Goal: Task Accomplishment & Management: Manage account settings

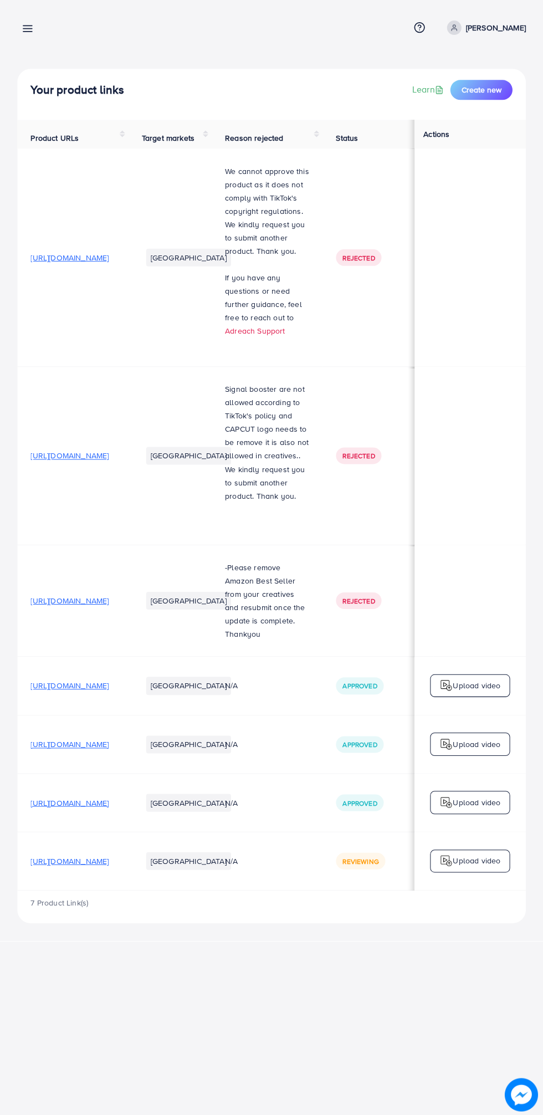
scroll to position [0, 343]
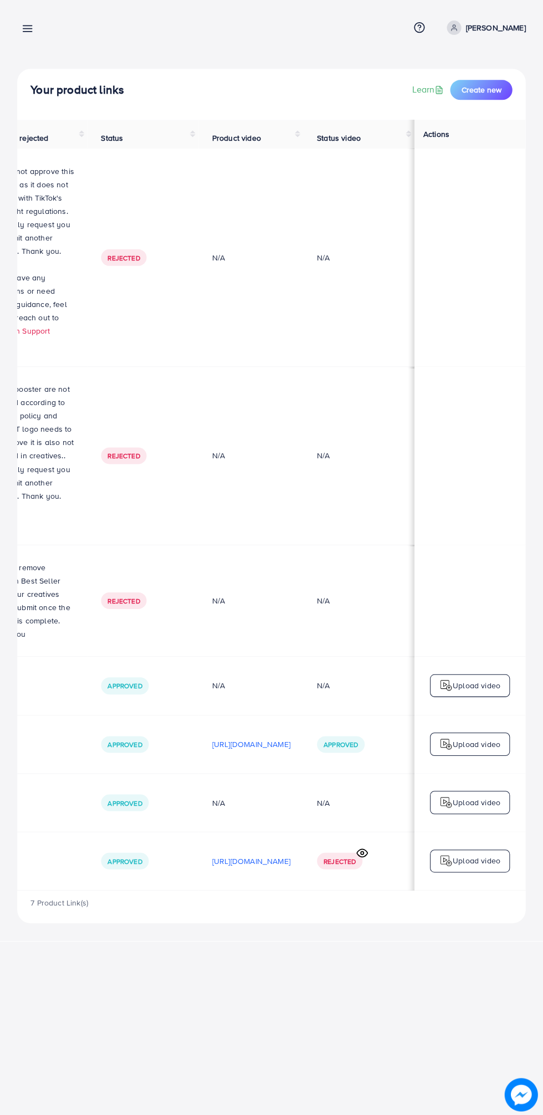
scroll to position [0, 370]
click at [258, 862] on p "[URL][DOMAIN_NAME]" at bounding box center [251, 859] width 78 height 13
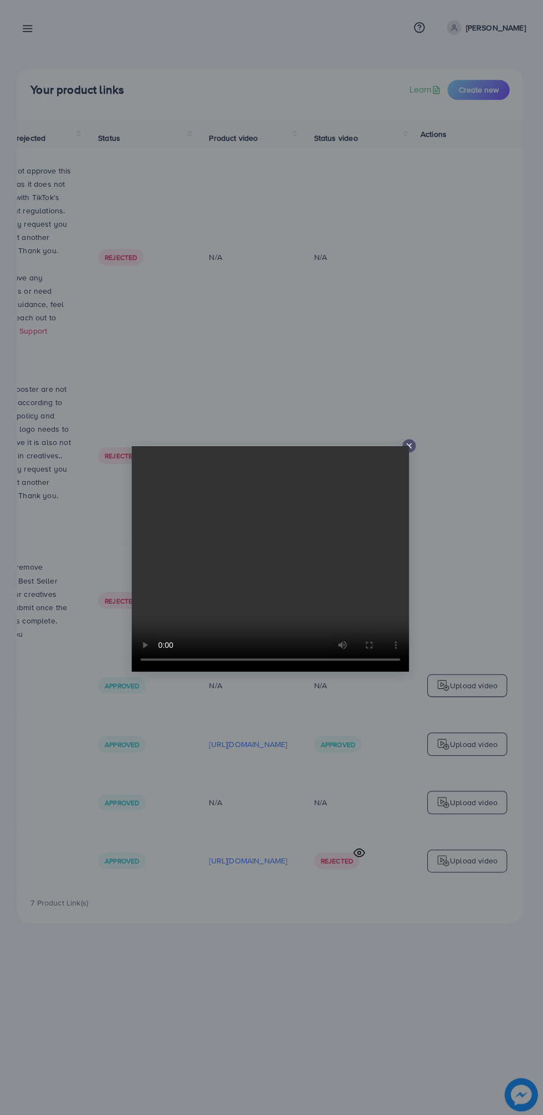
click at [414, 445] on div at bounding box center [408, 444] width 13 height 13
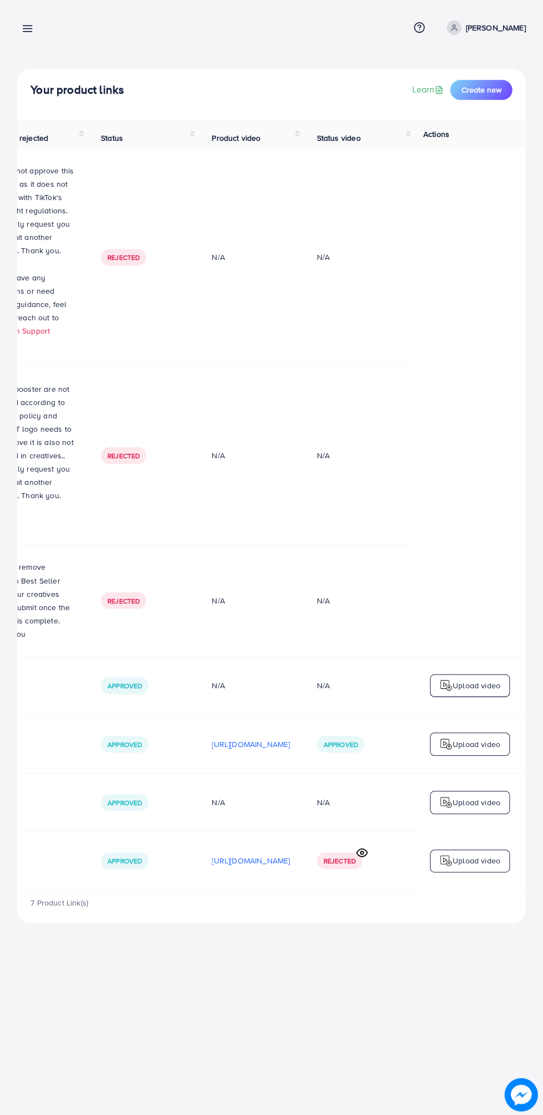
click at [341, 862] on span "Rejected" at bounding box center [340, 859] width 32 height 9
click at [342, 849] on td "Rejected" at bounding box center [359, 860] width 111 height 58
click at [341, 875] on td "Rejected" at bounding box center [359, 860] width 111 height 58
click at [362, 854] on icon at bounding box center [362, 852] width 12 height 12
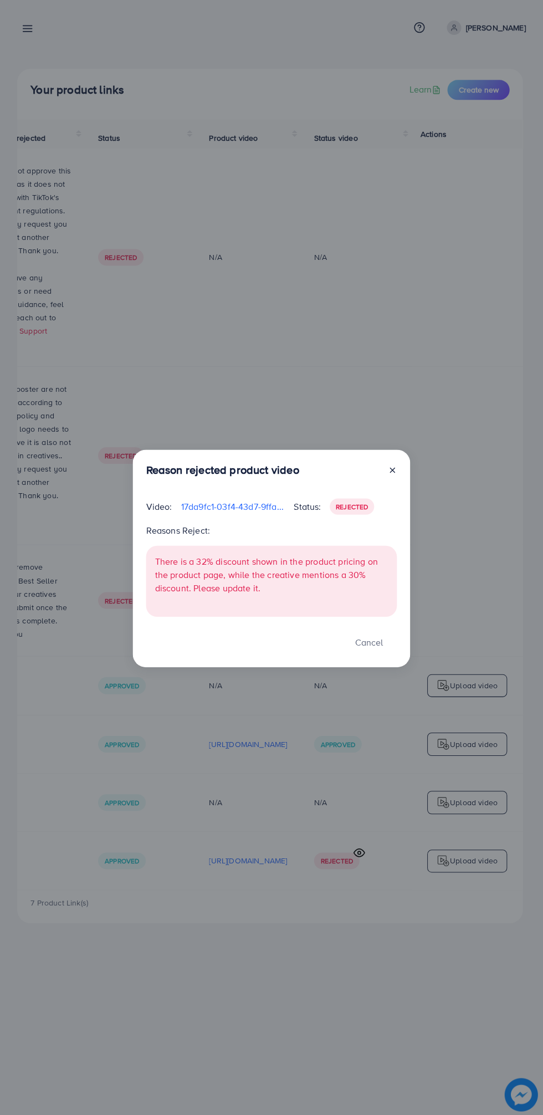
click at [359, 853] on div "Reason rejected product video Video: 17da9fc1-03f4-43d7-9ffa-ac5c9fc5eabf-17598…" at bounding box center [271, 557] width 543 height 1115
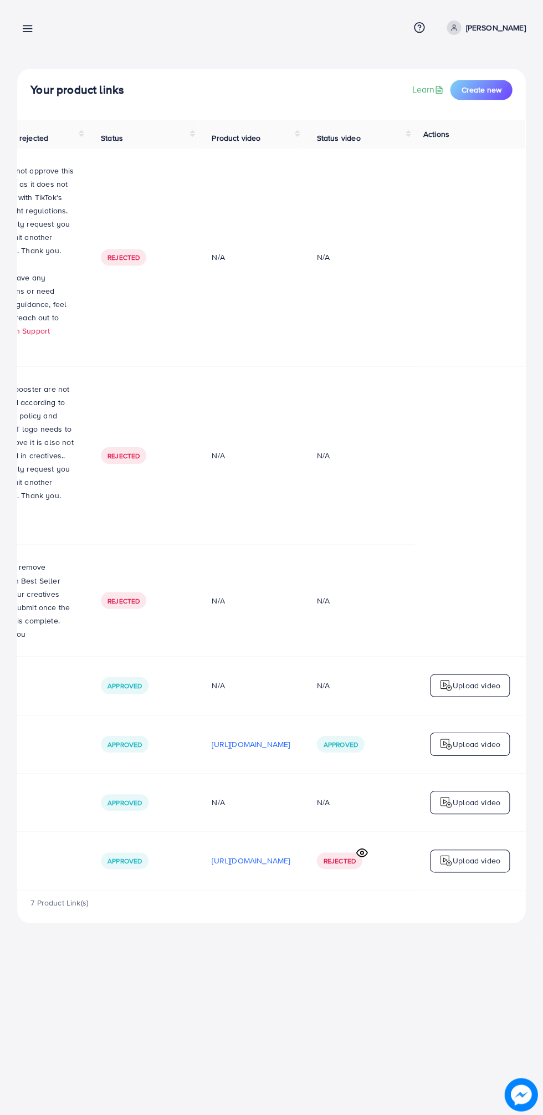
click at [362, 854] on icon at bounding box center [362, 852] width 12 height 12
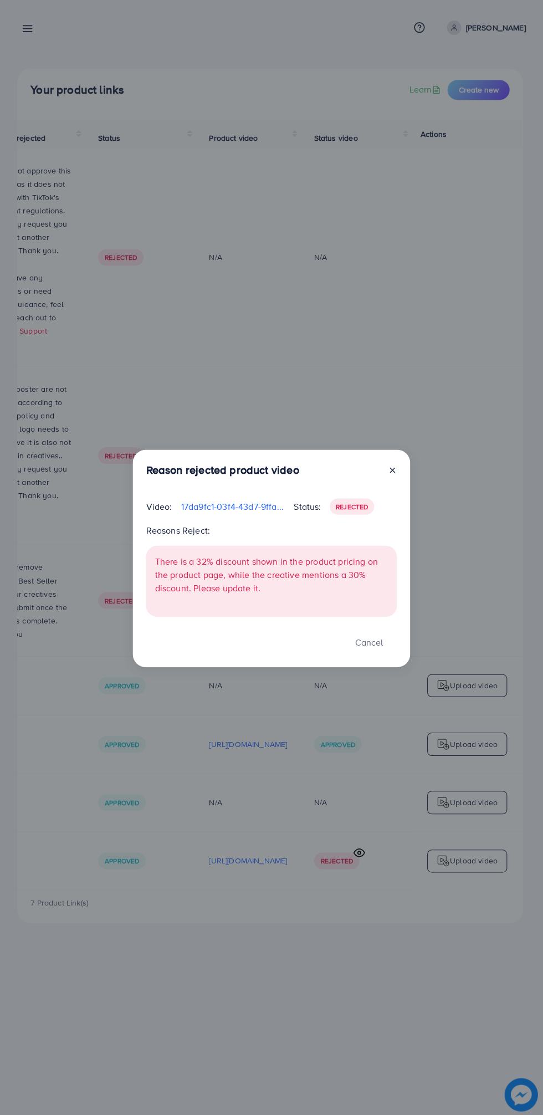
click at [391, 469] on icon at bounding box center [392, 469] width 9 height 9
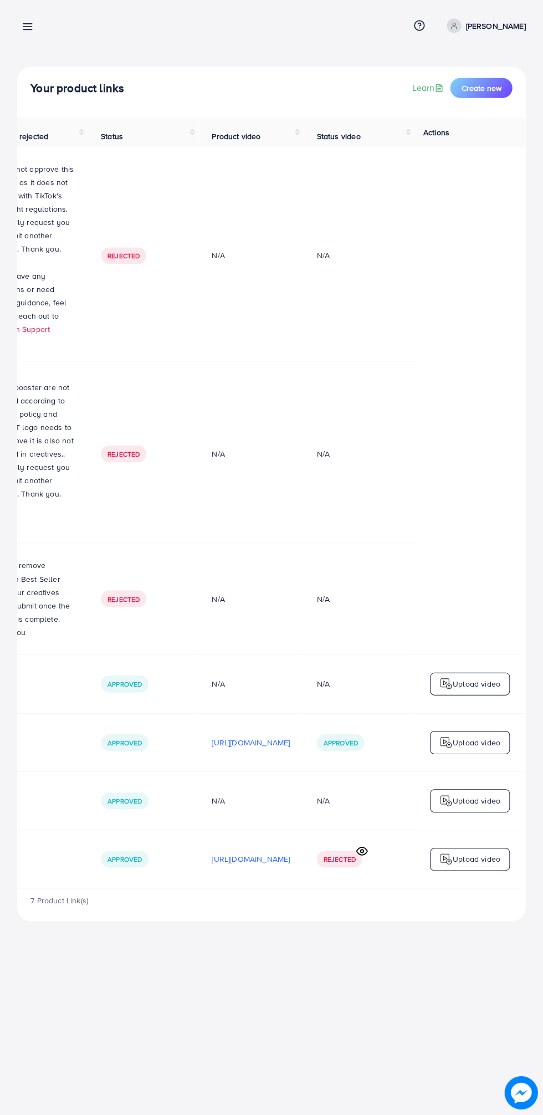
click at [483, 862] on p "Upload video" at bounding box center [477, 859] width 48 height 13
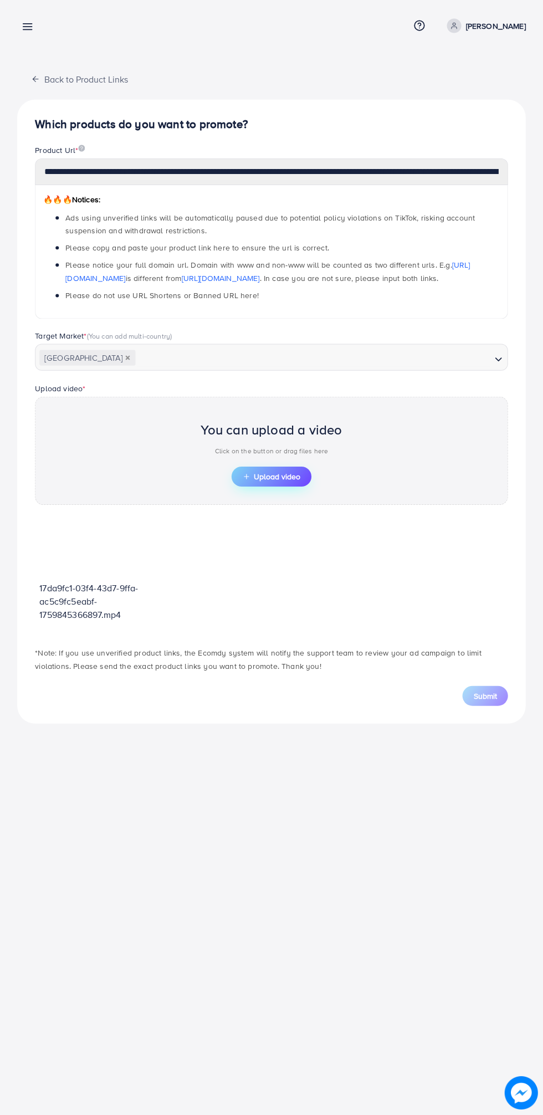
click at [297, 481] on span "Upload video" at bounding box center [272, 478] width 58 height 8
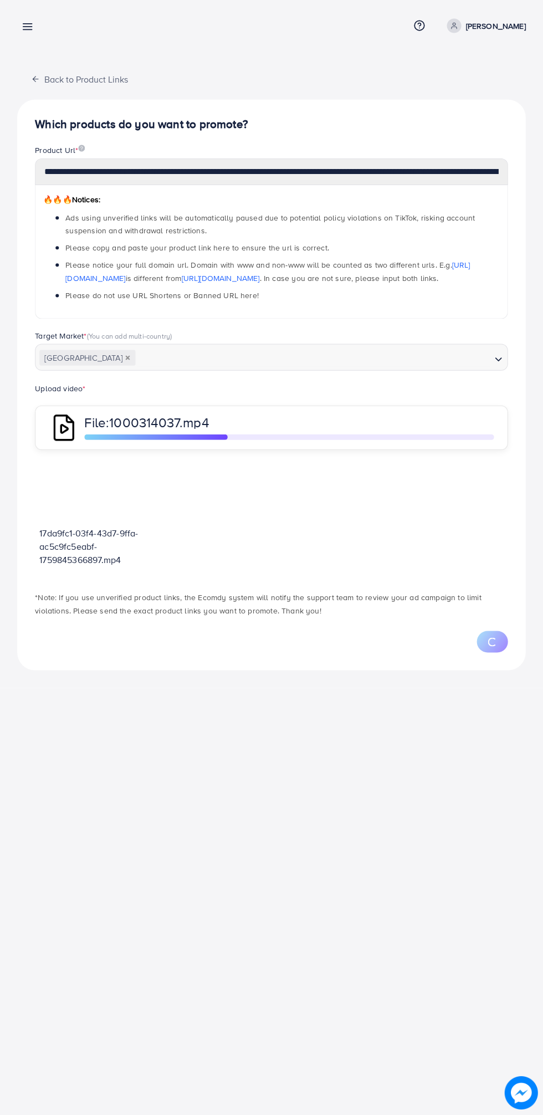
click at [394, 721] on div "**********" at bounding box center [271, 557] width 543 height 1115
click at [397, 717] on div "**********" at bounding box center [271, 557] width 543 height 1115
click at [432, 698] on div "**********" at bounding box center [271, 557] width 543 height 1115
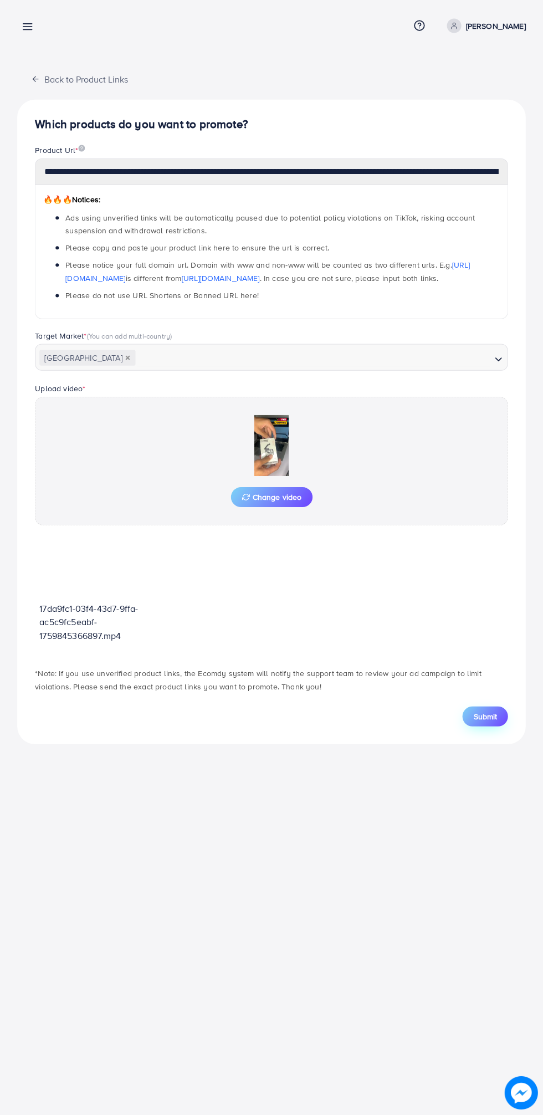
click at [483, 717] on span "Submit" at bounding box center [484, 717] width 23 height 11
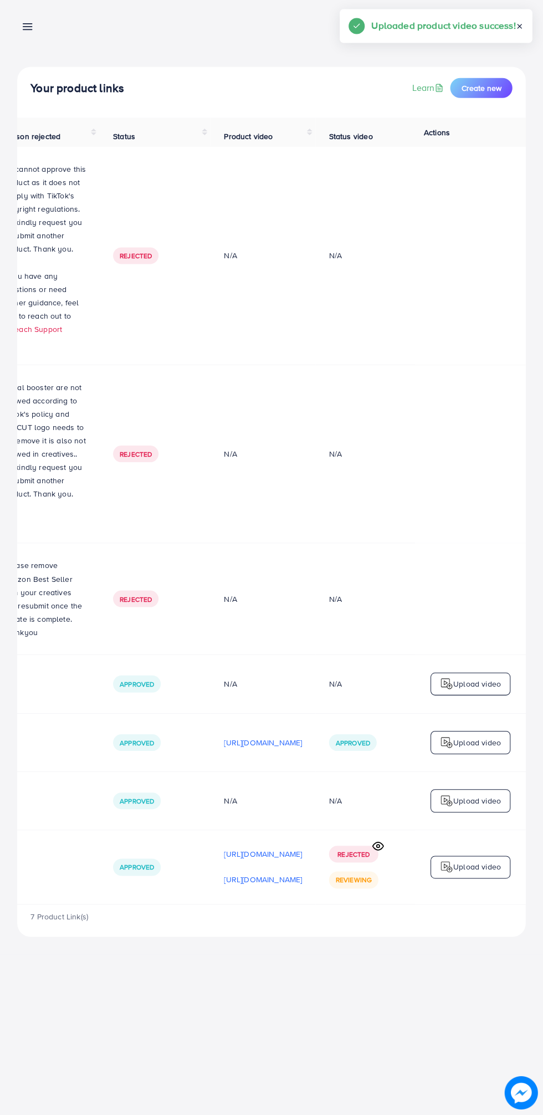
scroll to position [0, 370]
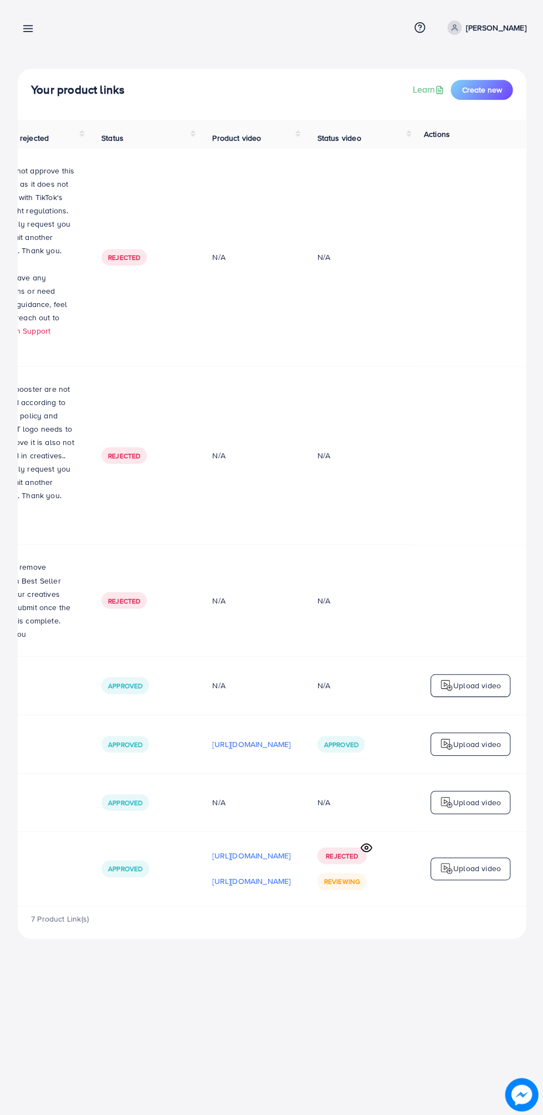
scroll to position [0, 370]
click at [28, 26] on line at bounding box center [28, 26] width 9 height 0
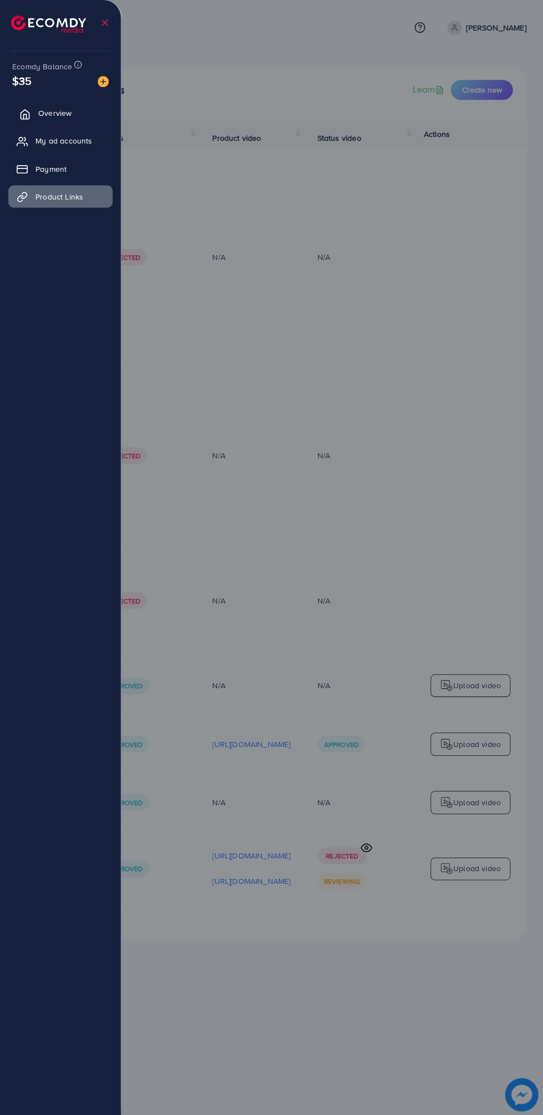
click at [83, 108] on link "Overview" at bounding box center [60, 113] width 104 height 22
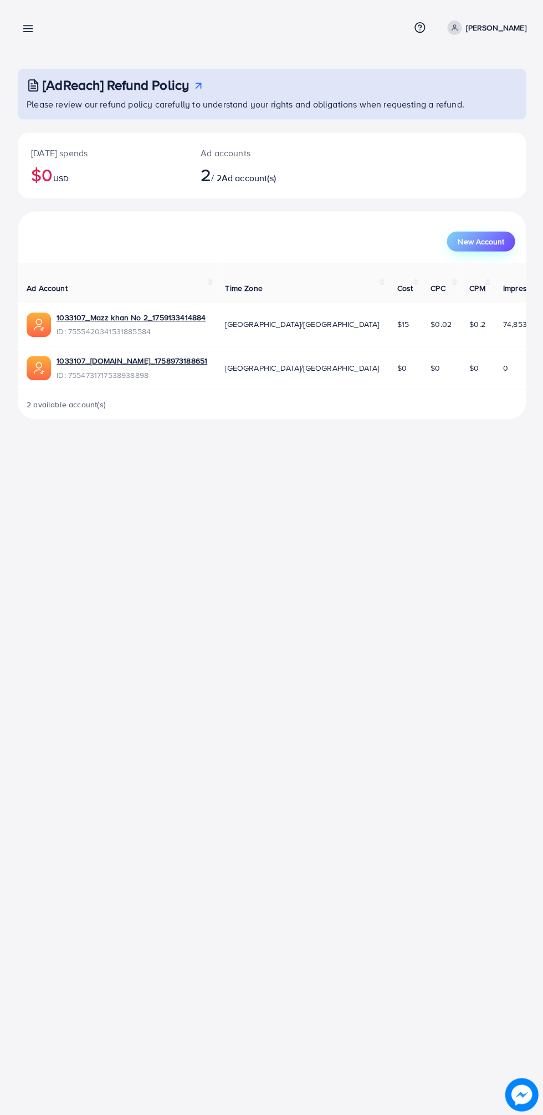
click at [490, 245] on span "New Account" at bounding box center [480, 241] width 46 height 8
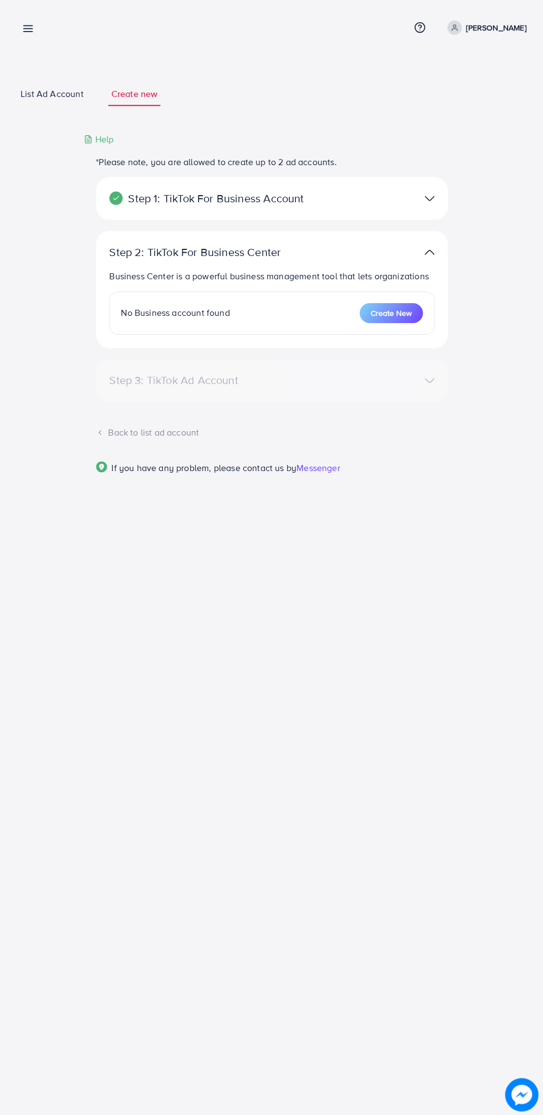
select select
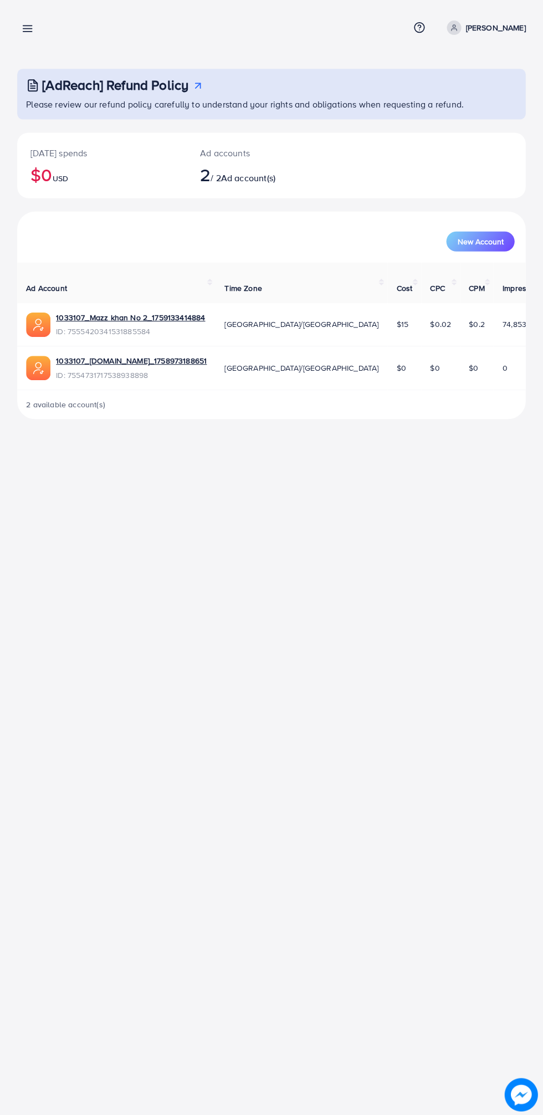
click at [33, 28] on icon at bounding box center [28, 29] width 12 height 12
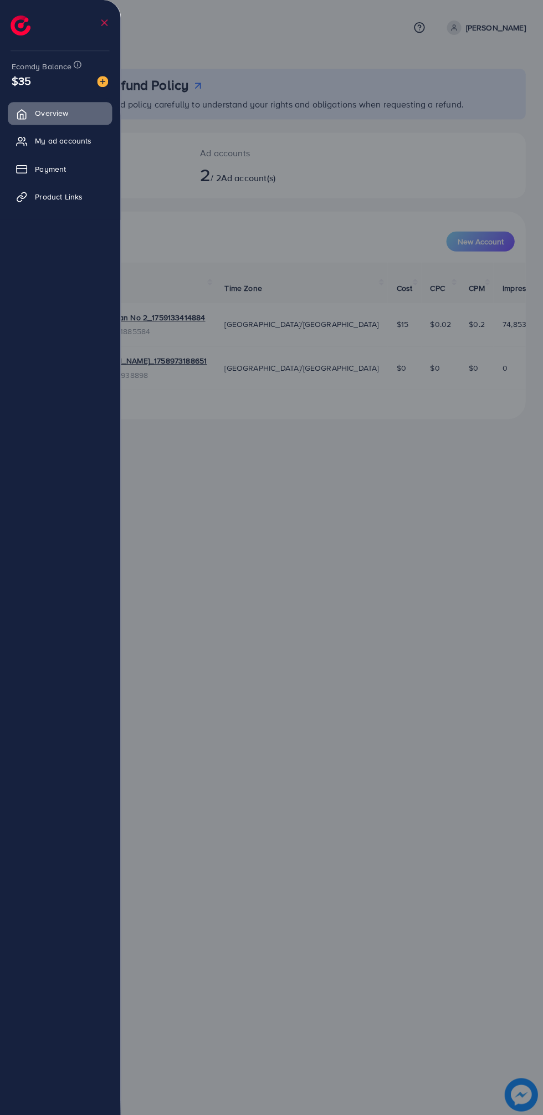
click at [119, 146] on li "My ad accounts" at bounding box center [60, 141] width 121 height 22
click at [22, 141] on icon at bounding box center [24, 141] width 11 height 11
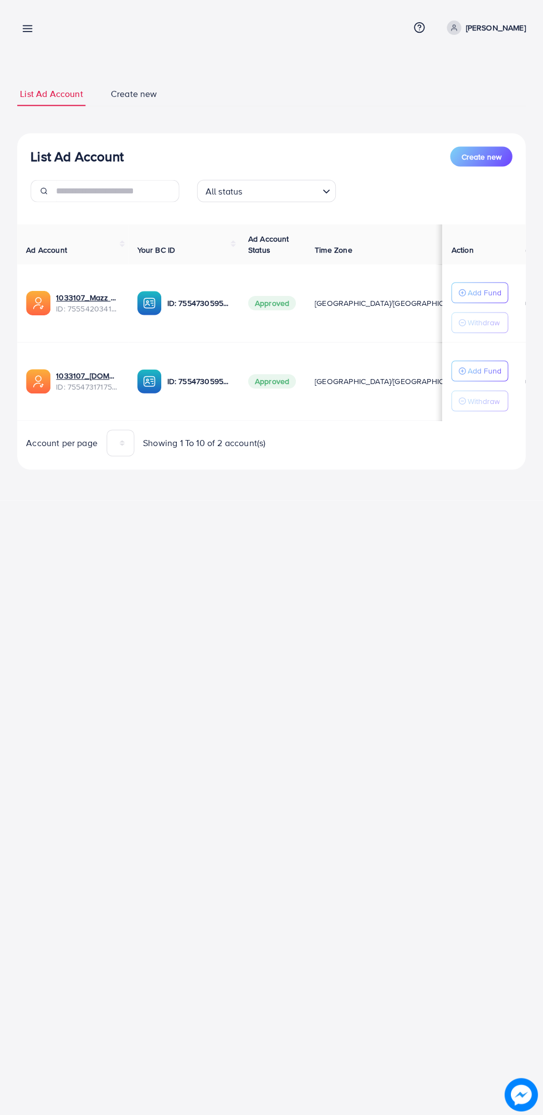
click at [28, 32] on line at bounding box center [28, 32] width 9 height 0
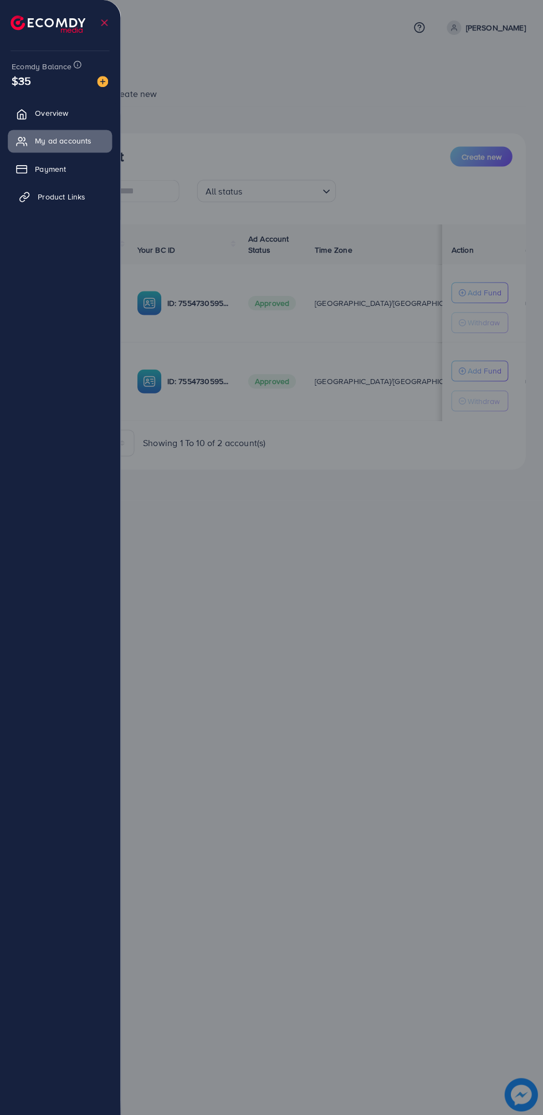
click at [22, 196] on icon at bounding box center [24, 199] width 6 height 6
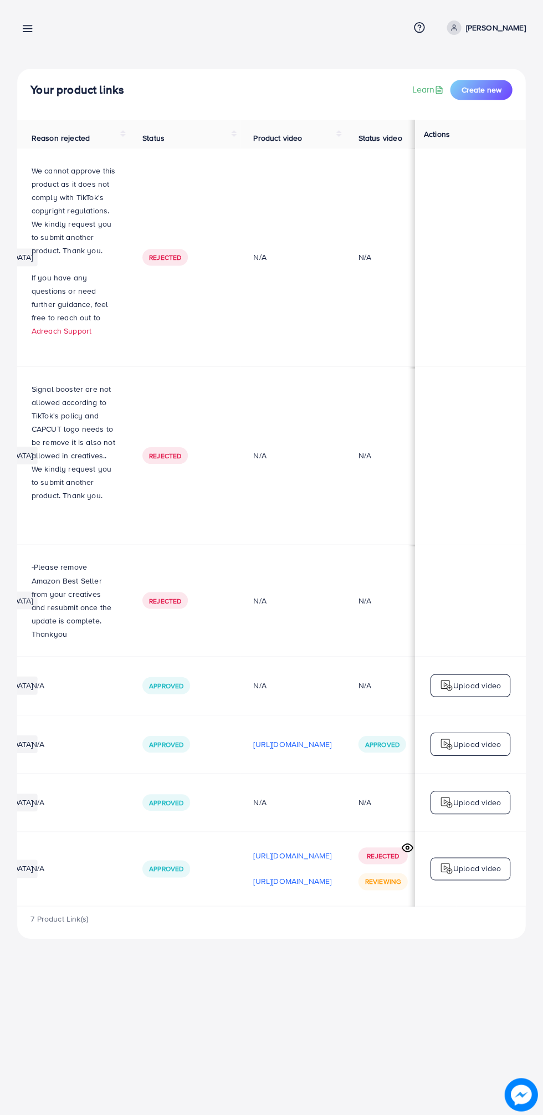
scroll to position [0, 370]
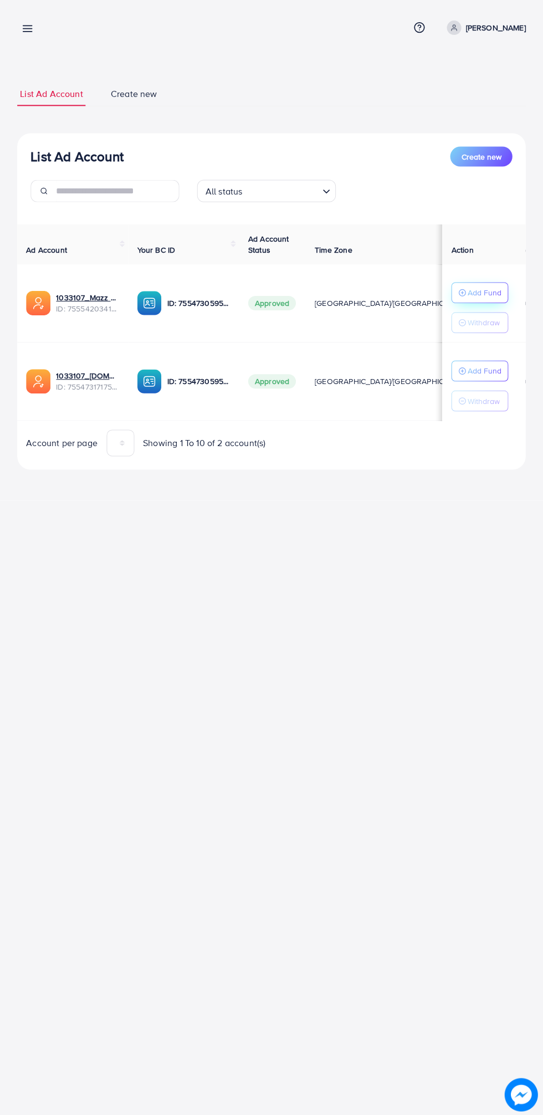
click at [500, 290] on button "Add Fund" at bounding box center [479, 292] width 57 height 21
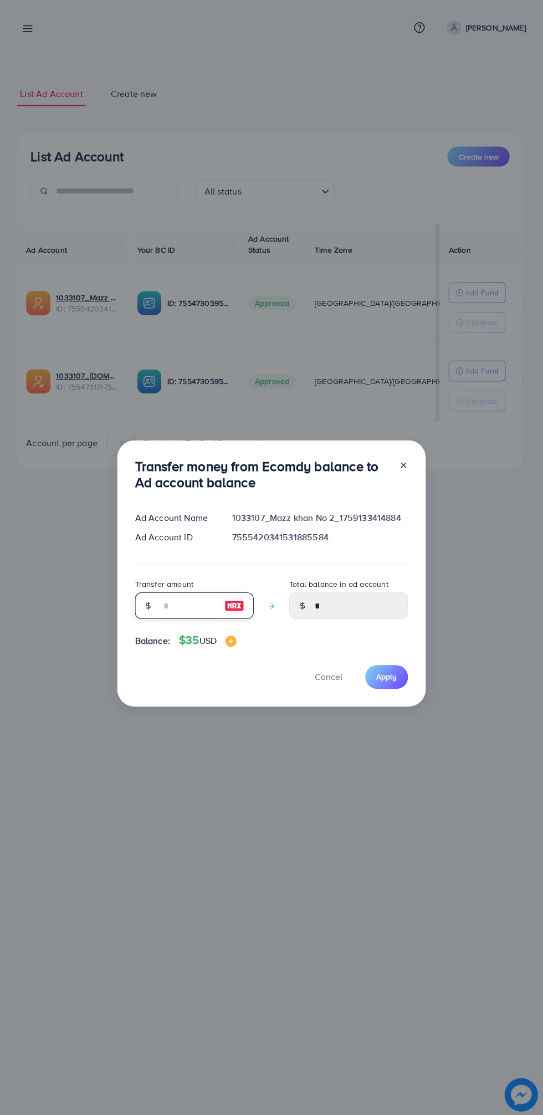
click at [176, 606] on input "number" at bounding box center [188, 604] width 55 height 27
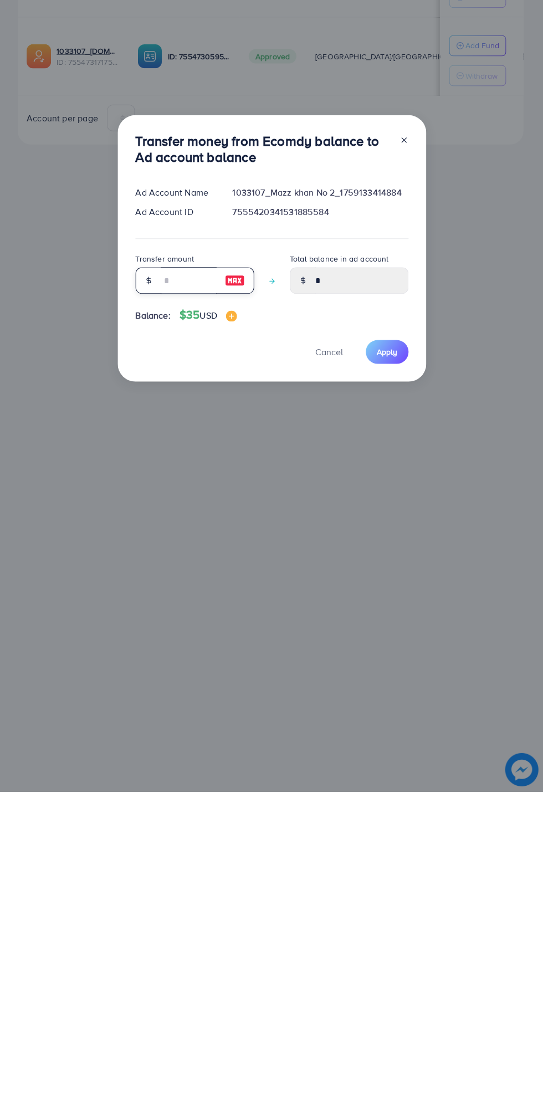
type input "*"
type input "****"
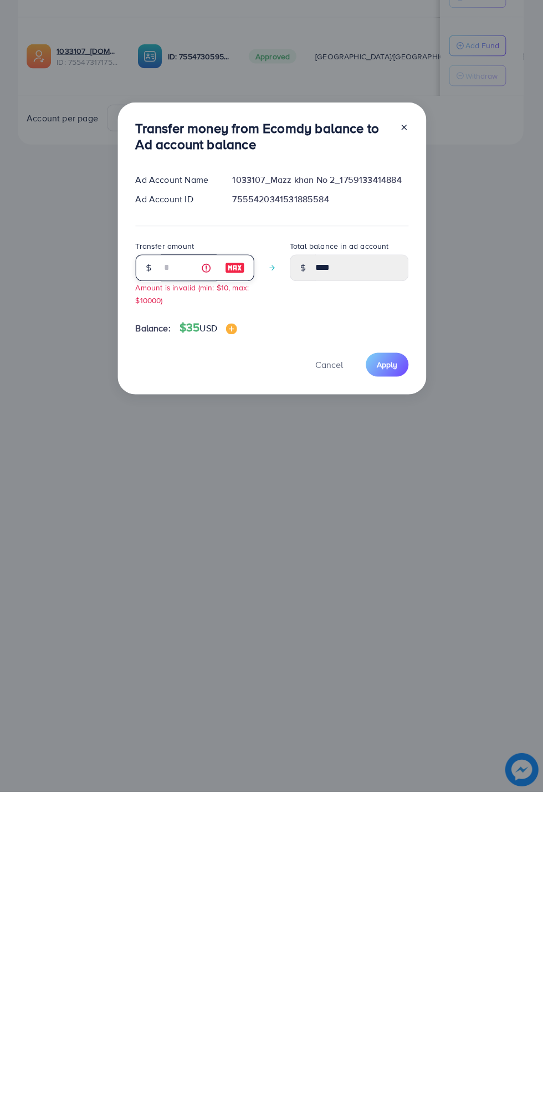
type input "**"
type input "*****"
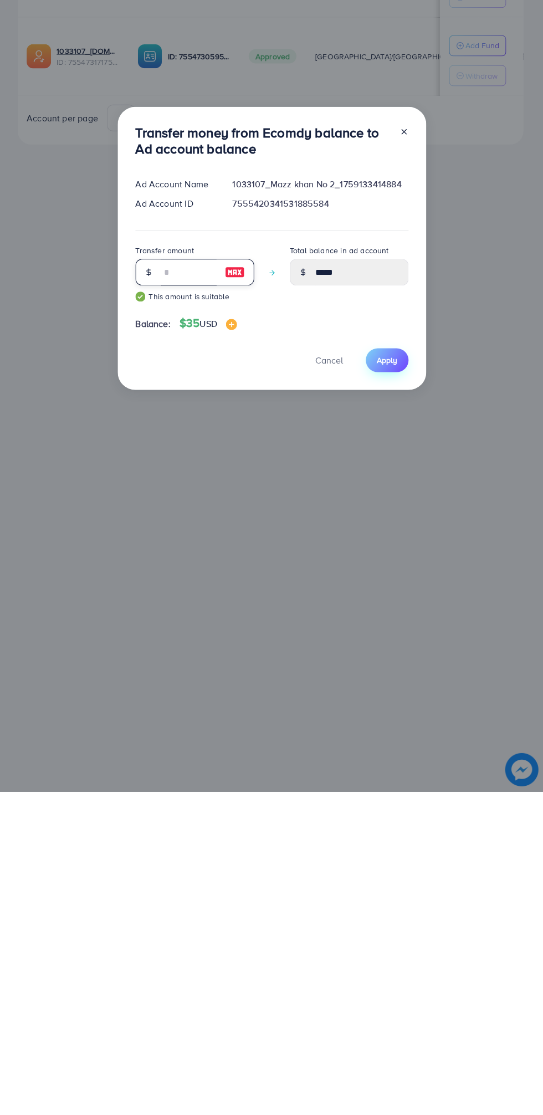
type input "**"
click at [385, 684] on span "Apply" at bounding box center [386, 683] width 21 height 11
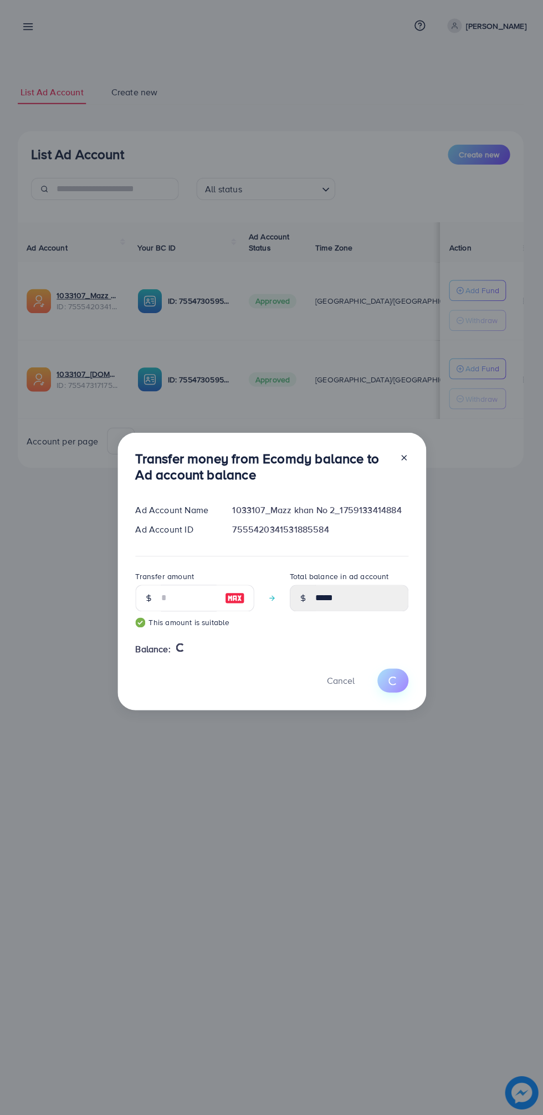
type input "*"
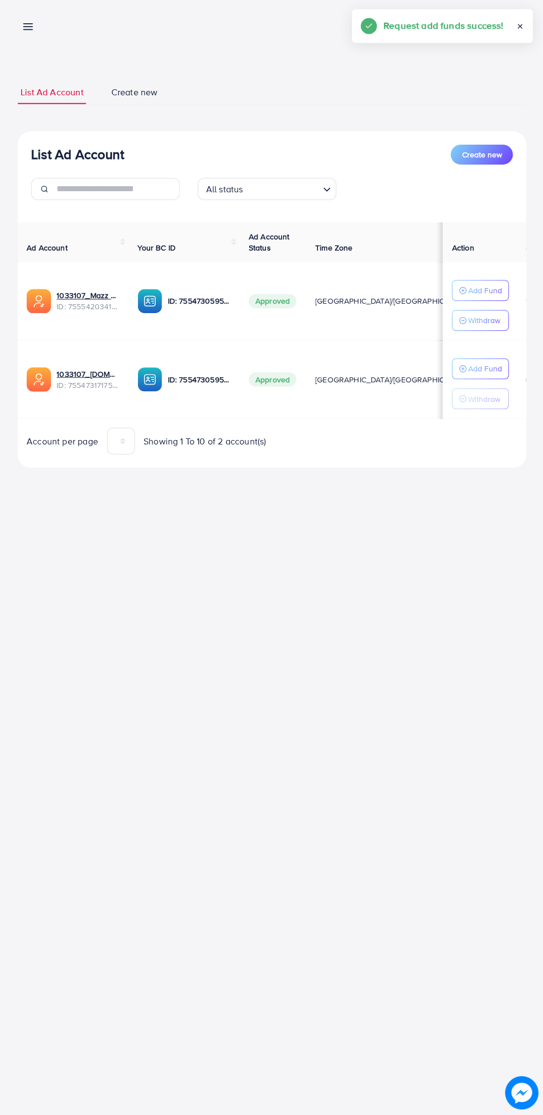
click at [28, 32] on line at bounding box center [28, 32] width 9 height 0
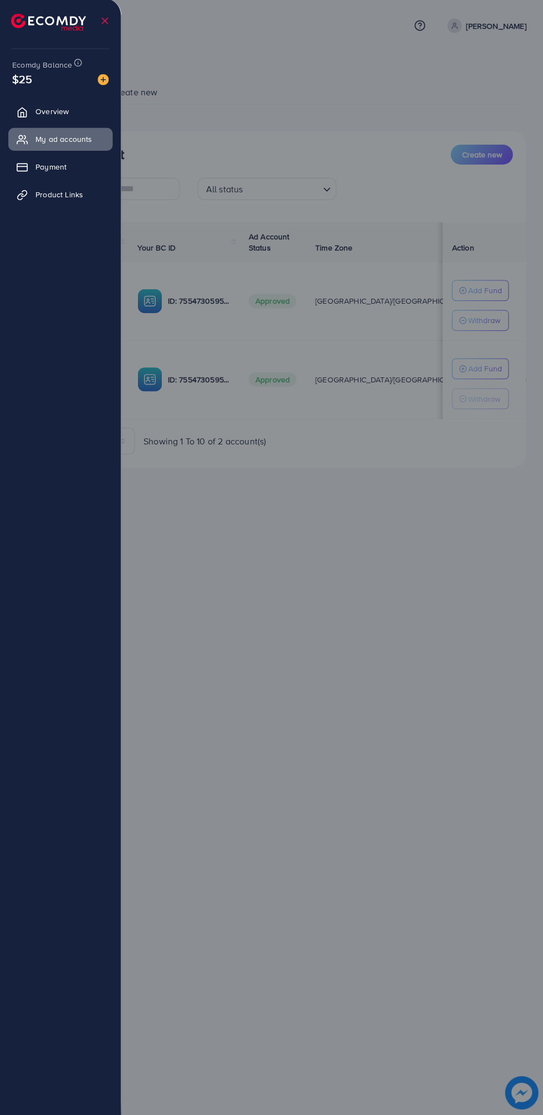
click at [407, 632] on div at bounding box center [271, 669] width 543 height 1338
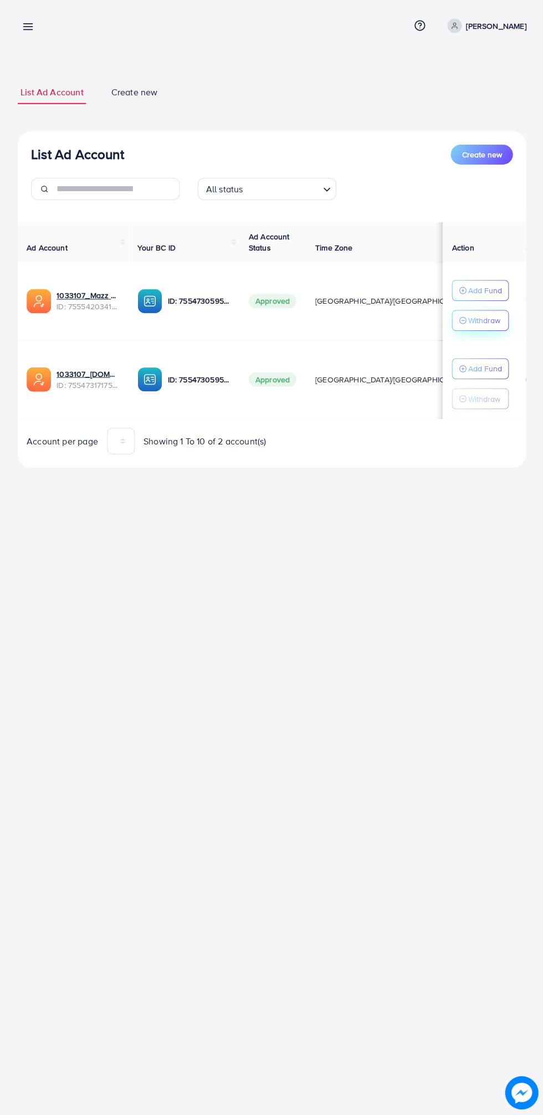
click at [485, 320] on p "Withdraw" at bounding box center [483, 321] width 32 height 13
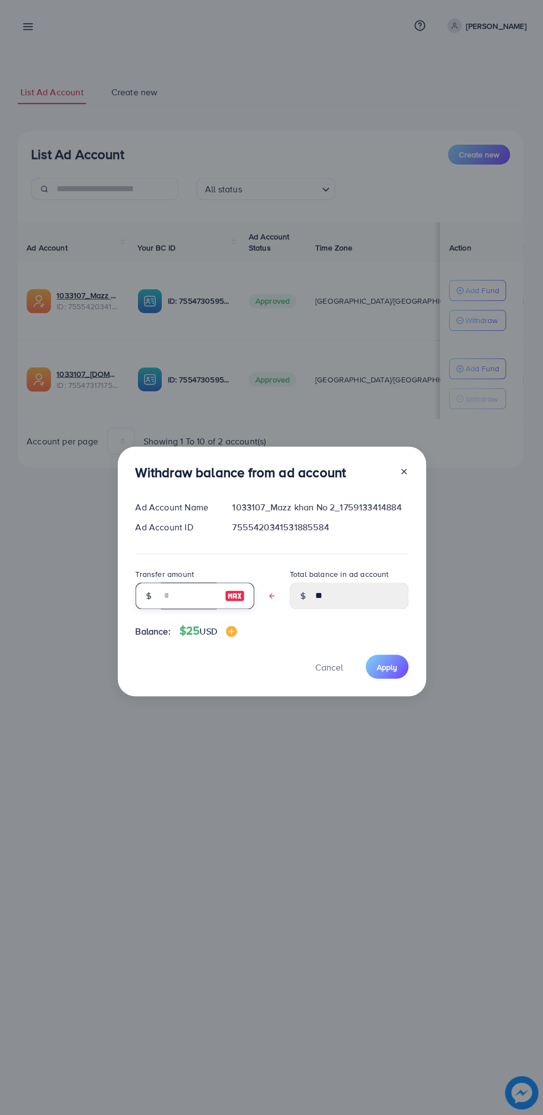
click at [180, 591] on input "text" at bounding box center [188, 597] width 55 height 27
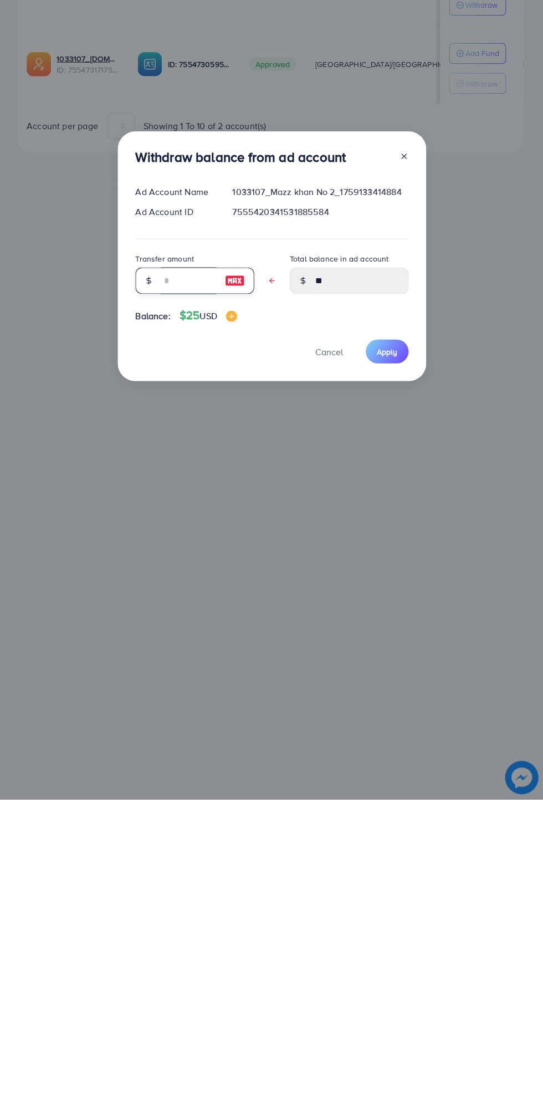
type input "*"
type input "****"
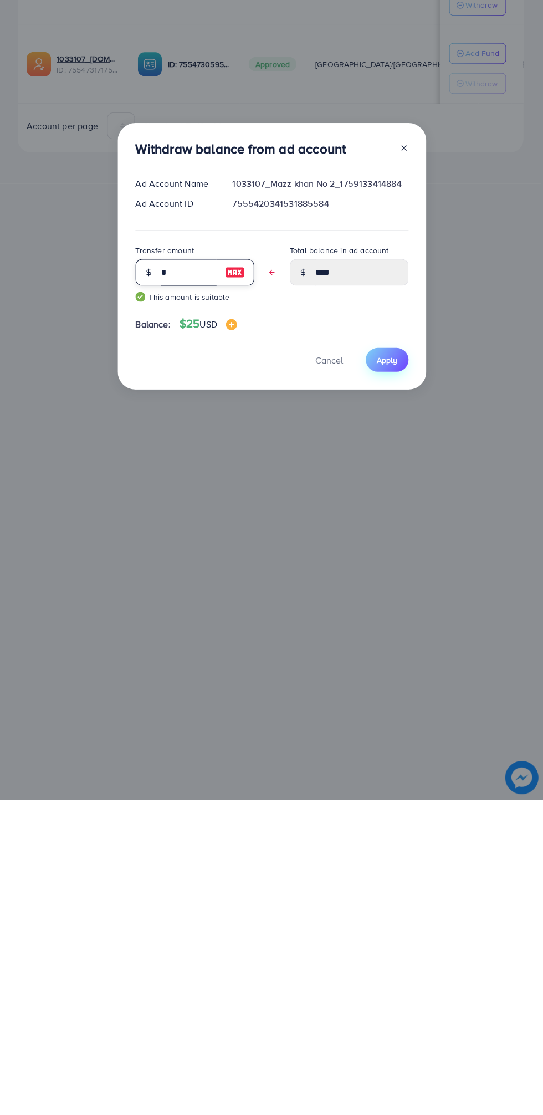
type input "*"
click at [388, 676] on span "Apply" at bounding box center [386, 676] width 21 height 11
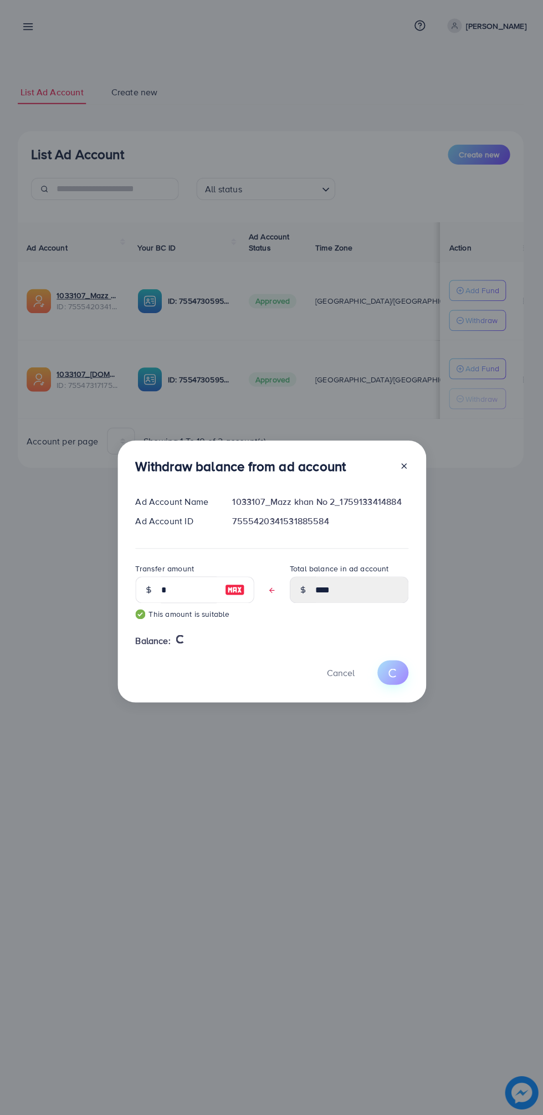
type input "**"
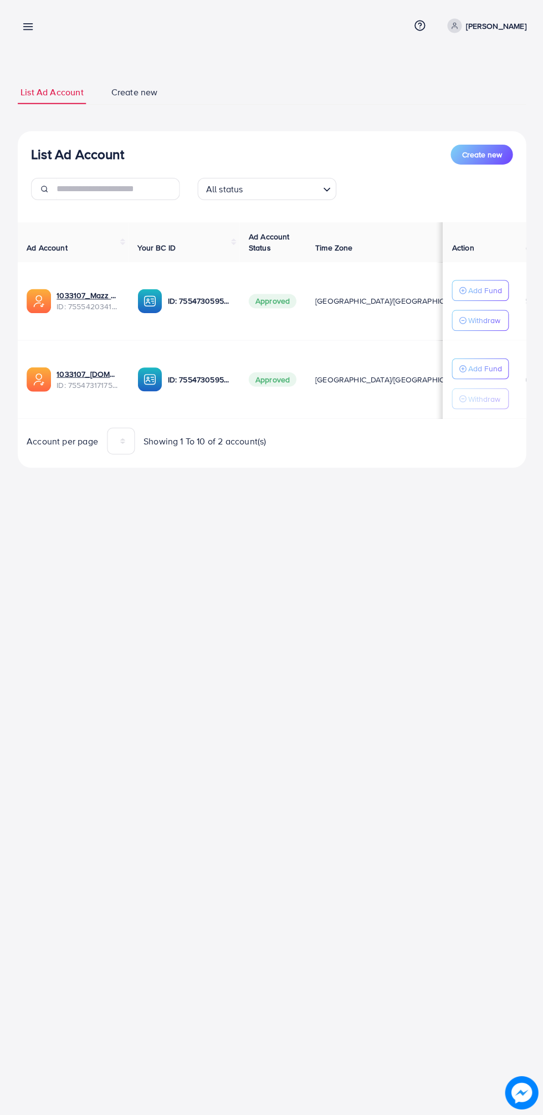
scroll to position [0, 6]
click at [25, 27] on icon at bounding box center [28, 29] width 12 height 12
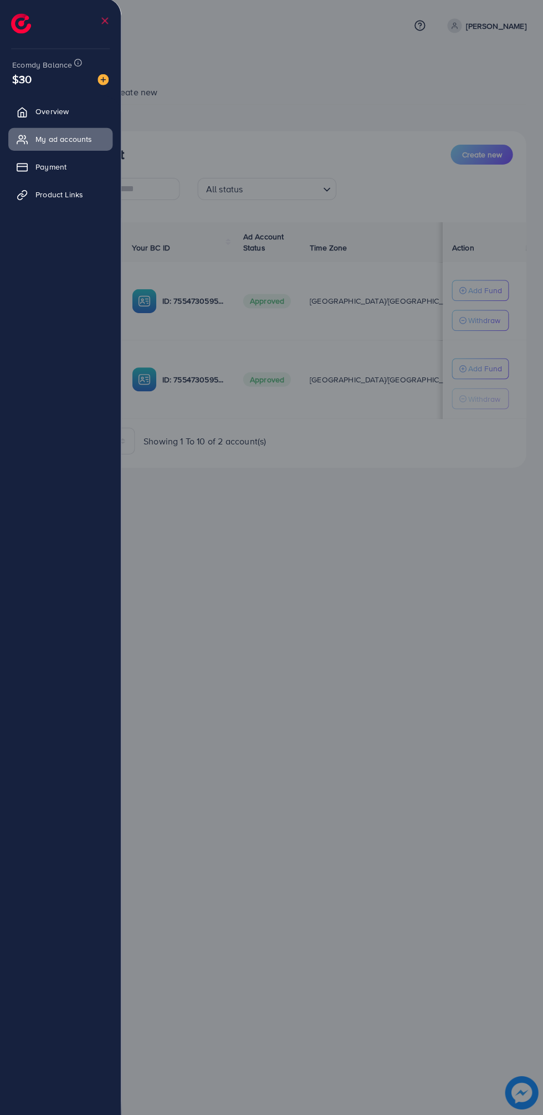
click at [341, 610] on div at bounding box center [271, 669] width 543 height 1338
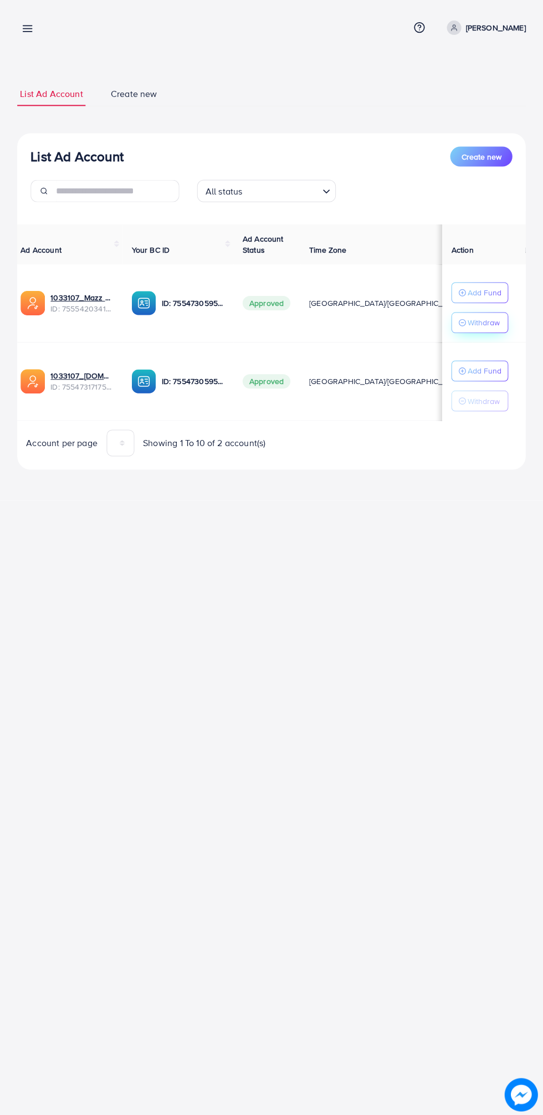
click at [501, 323] on button "Withdraw" at bounding box center [479, 322] width 57 height 21
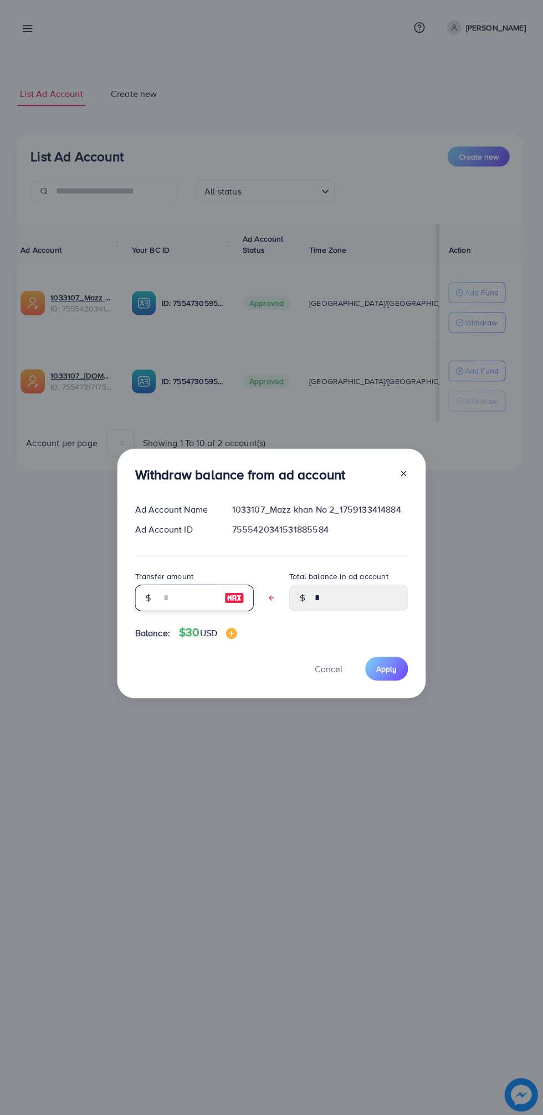
click at [198, 594] on input "text" at bounding box center [188, 597] width 55 height 27
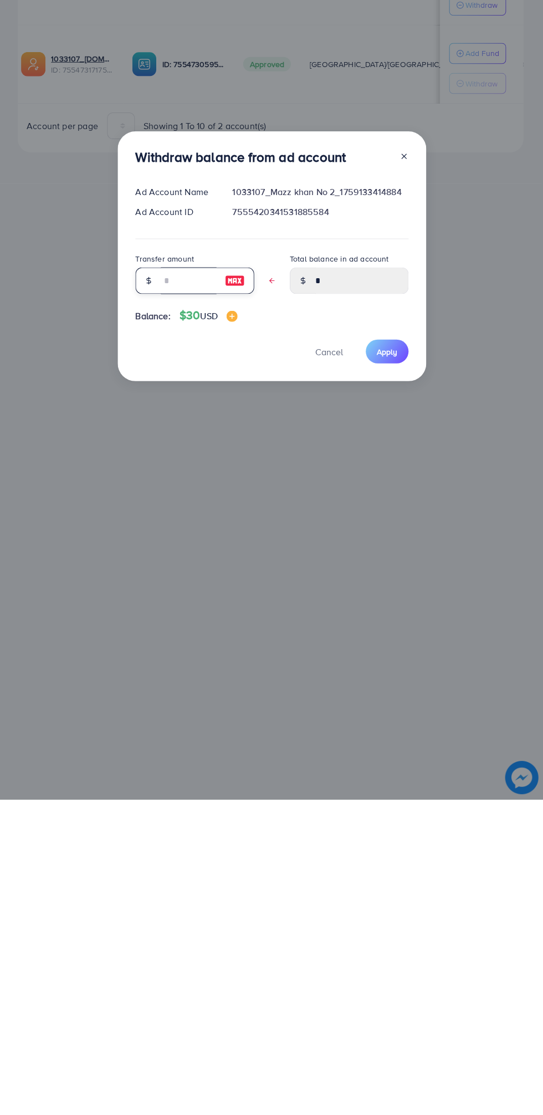
type input "*"
type input "****"
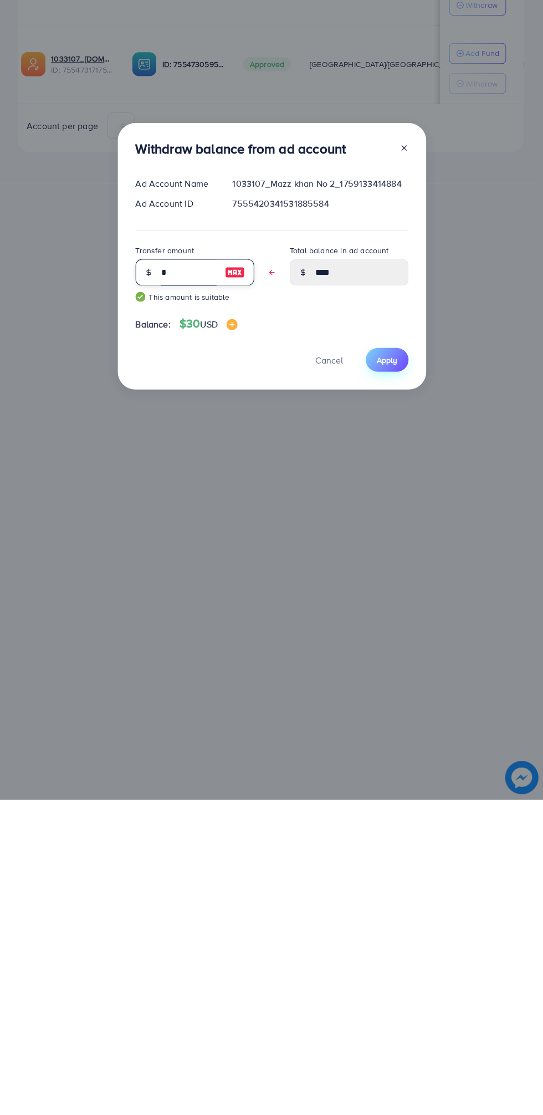
type input "*"
click at [386, 676] on span "Apply" at bounding box center [386, 676] width 21 height 11
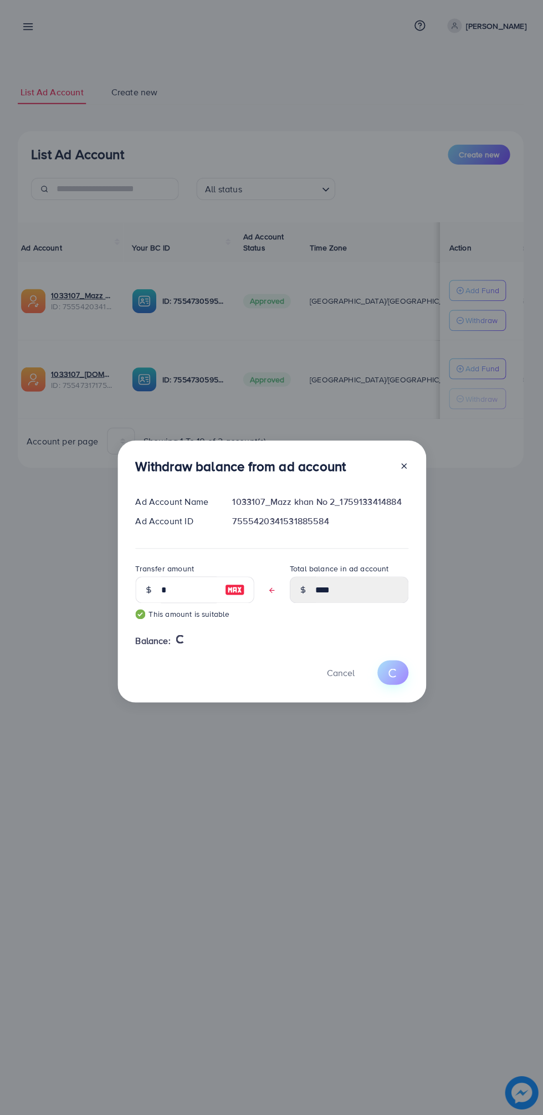
type input "*"
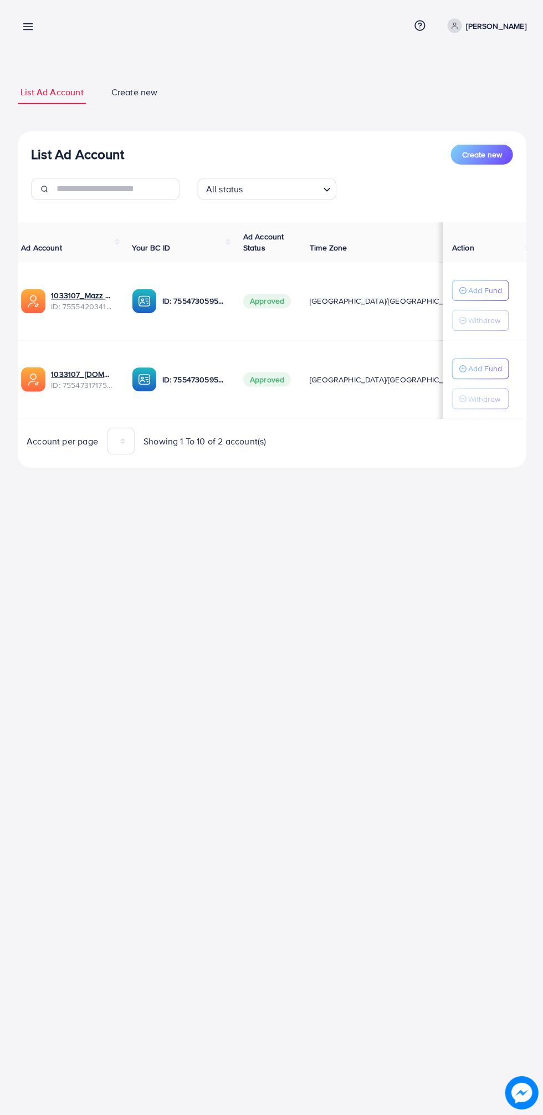
click at [28, 26] on line at bounding box center [28, 26] width 9 height 0
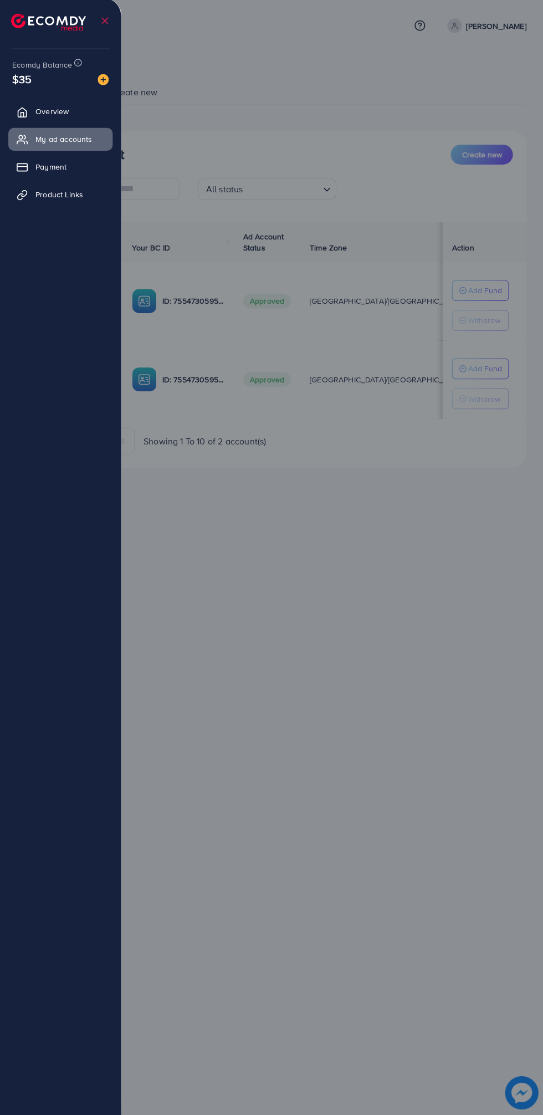
click at [442, 581] on div at bounding box center [271, 669] width 543 height 1338
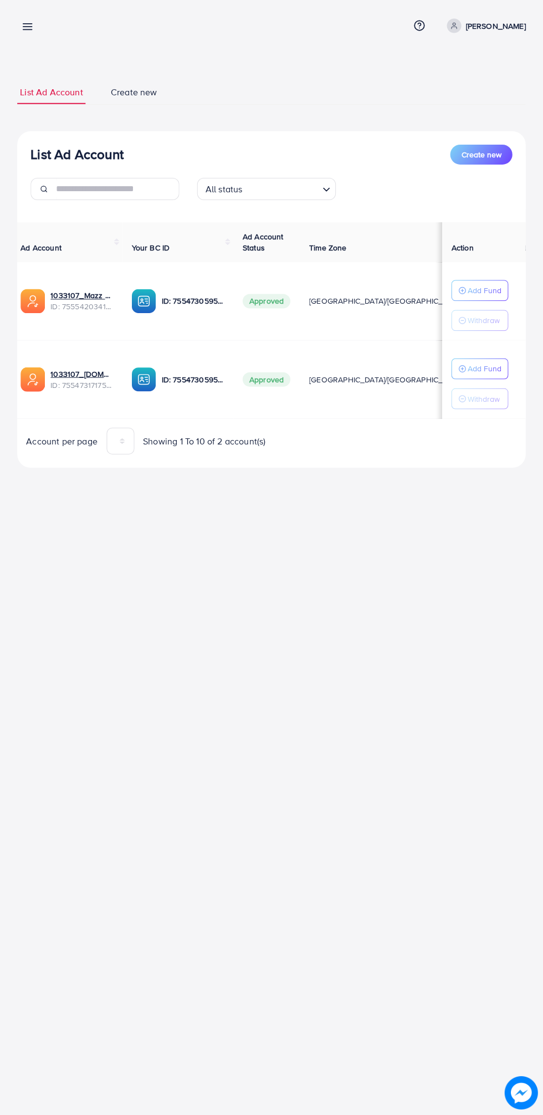
click at [28, 26] on line at bounding box center [28, 26] width 9 height 0
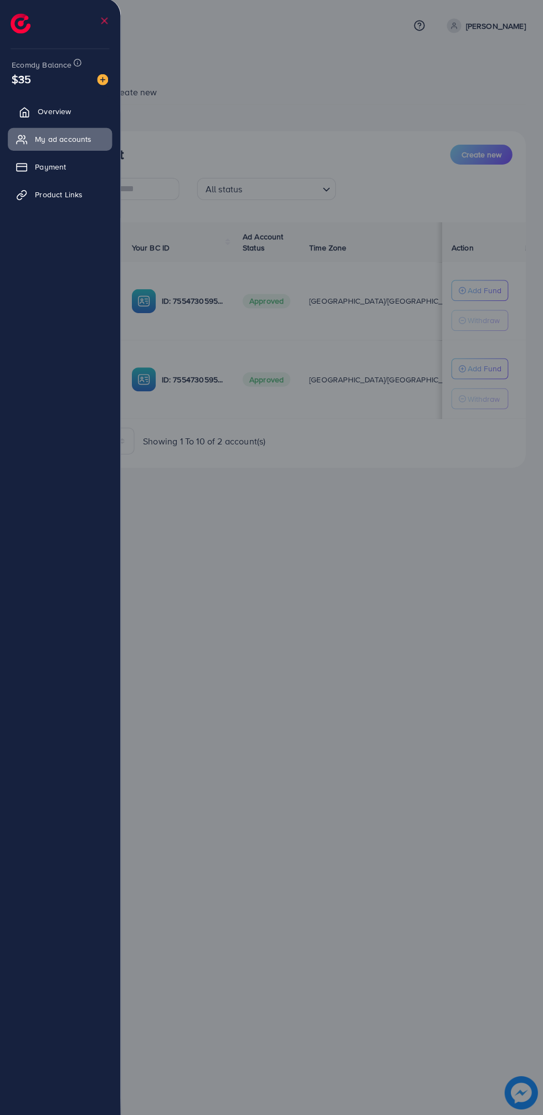
click at [21, 115] on icon at bounding box center [25, 113] width 8 height 9
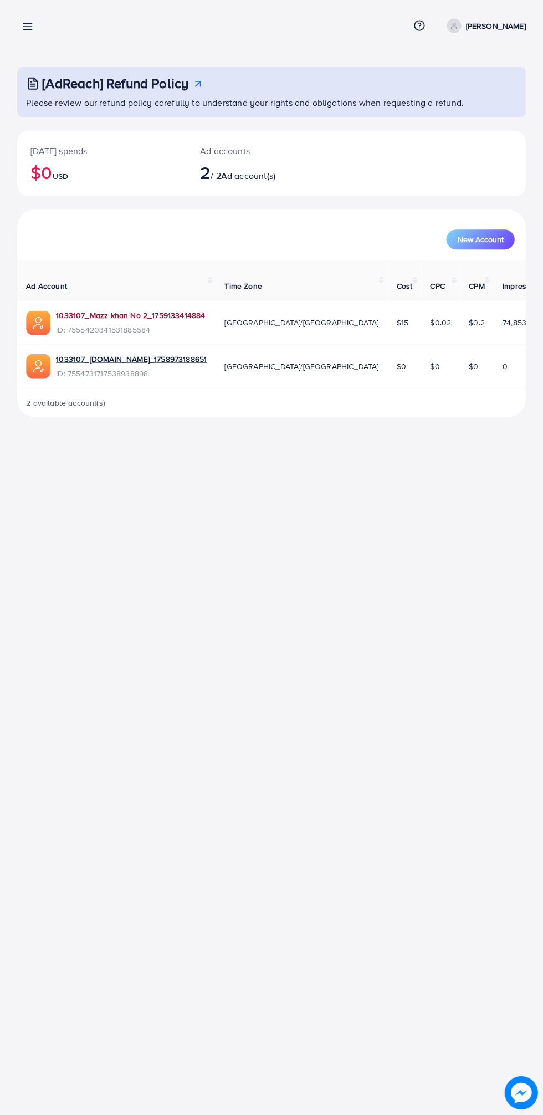
click at [145, 322] on link "1033107_Mazz khan No 2_1759133414884" at bounding box center [131, 317] width 149 height 11
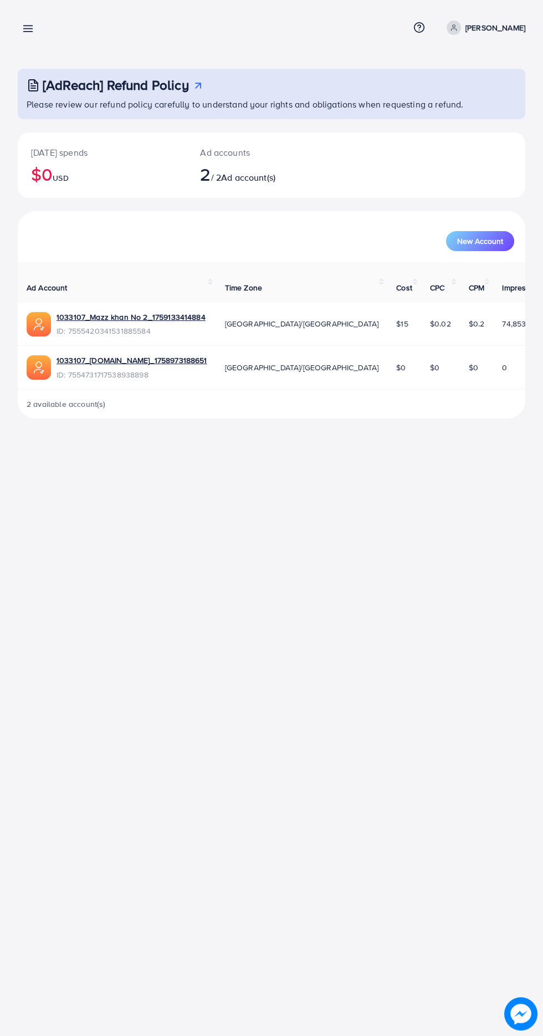
click at [23, 23] on icon at bounding box center [28, 29] width 12 height 12
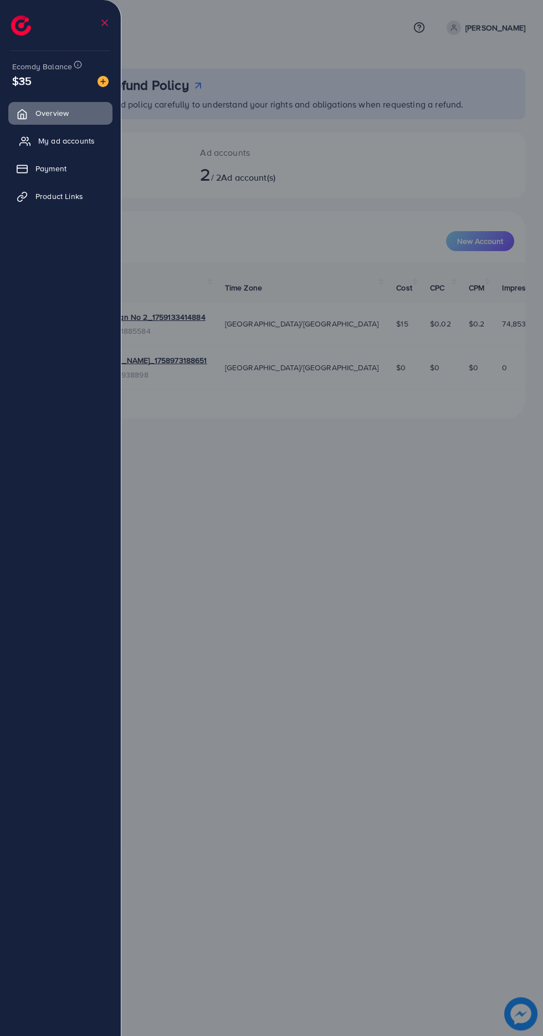
click at [94, 145] on link "My ad accounts" at bounding box center [60, 141] width 104 height 22
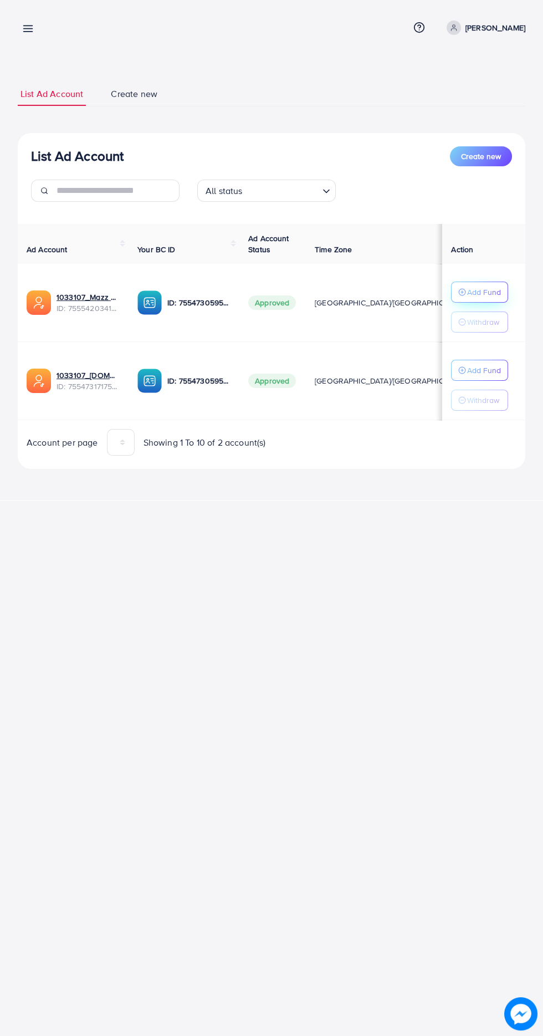
click at [496, 302] on button "Add Fund" at bounding box center [479, 292] width 57 height 21
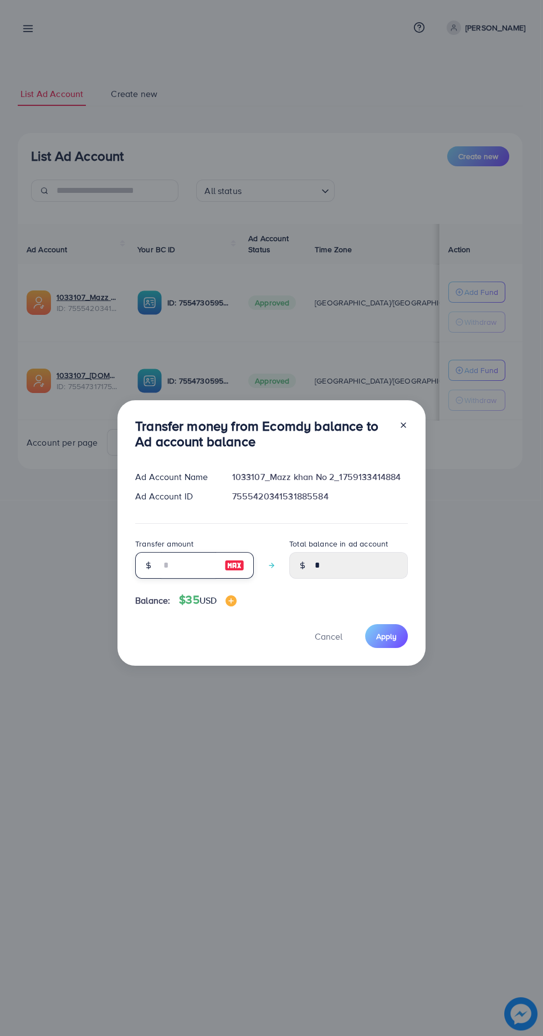
click at [172, 567] on input "number" at bounding box center [188, 565] width 55 height 27
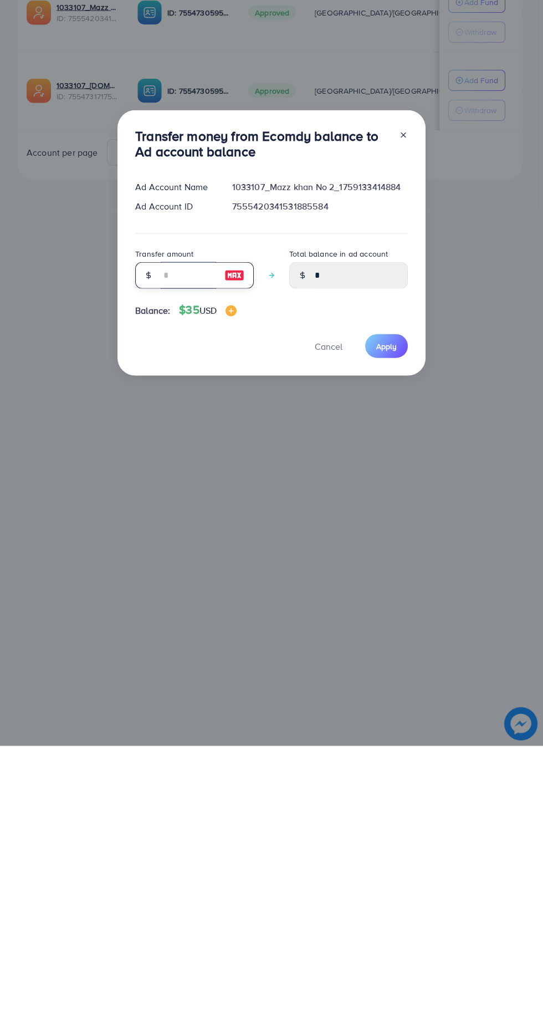
type input "*"
type input "****"
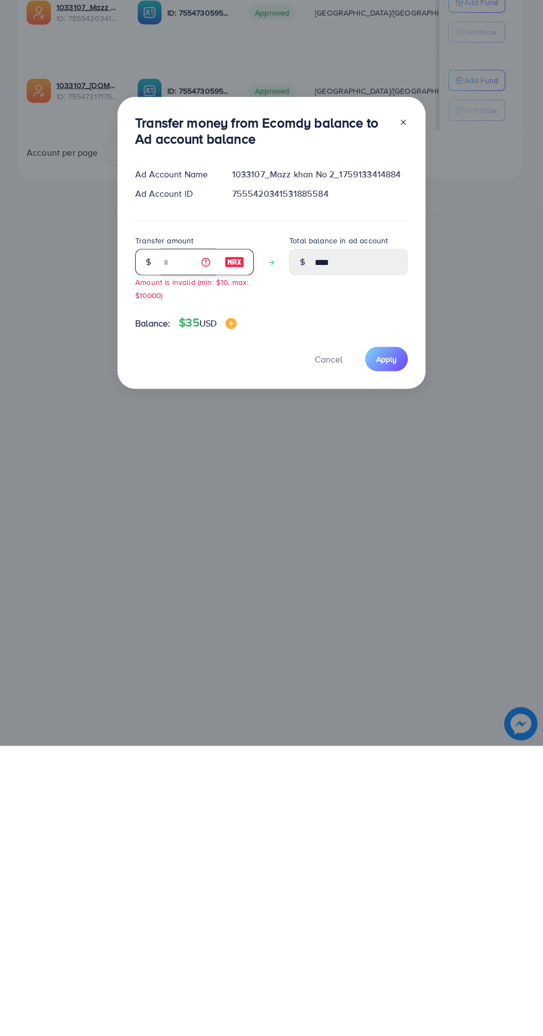
type input "****"
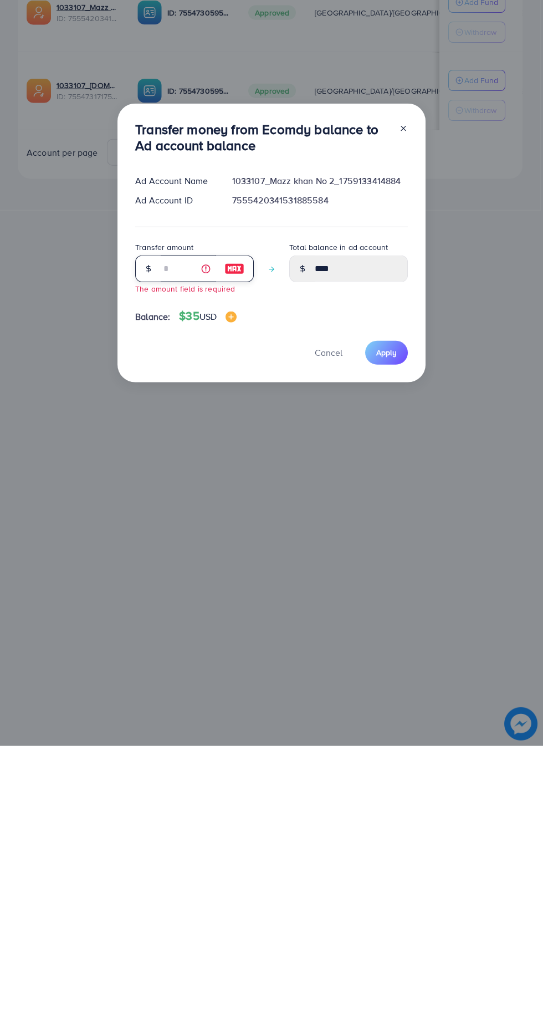
type input "*"
type input "****"
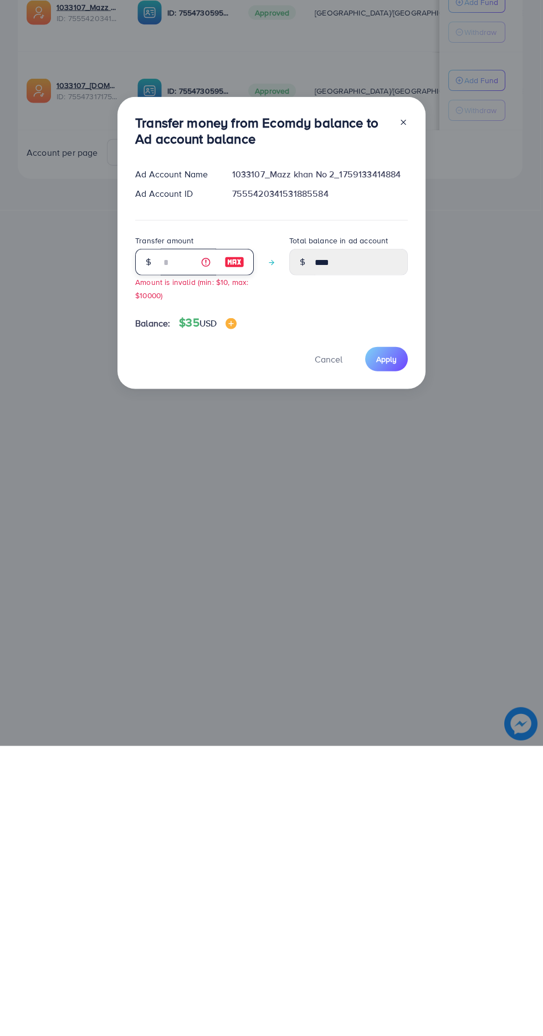
type input "**"
type input "*****"
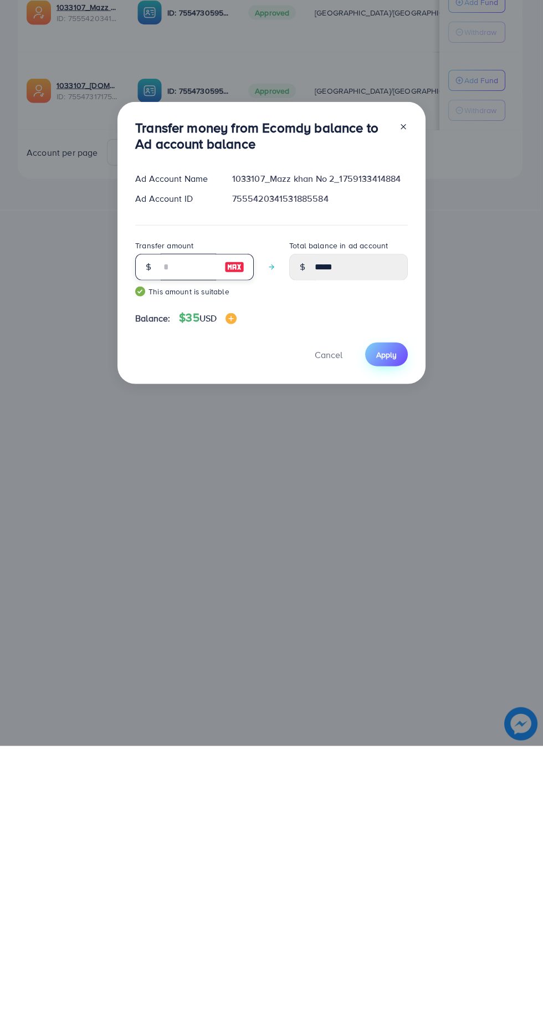
type input "**"
click at [403, 645] on button "Apply" at bounding box center [386, 644] width 43 height 24
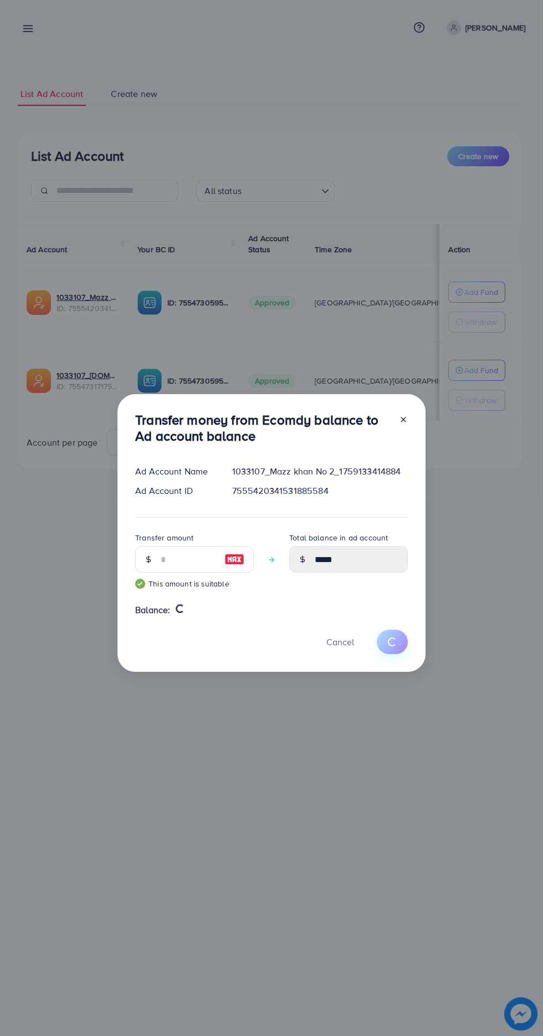
type input "*"
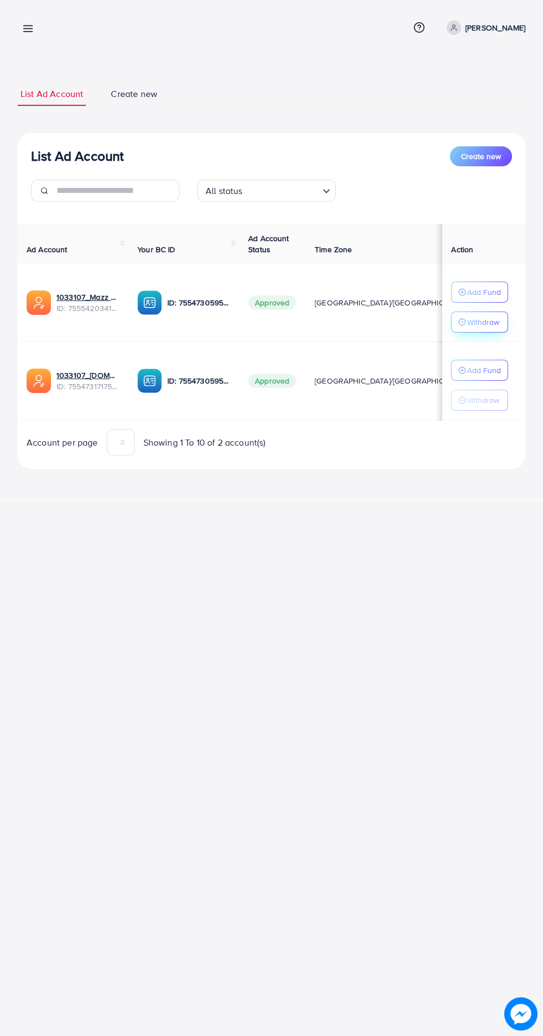
click at [497, 329] on button "Withdraw" at bounding box center [479, 322] width 57 height 21
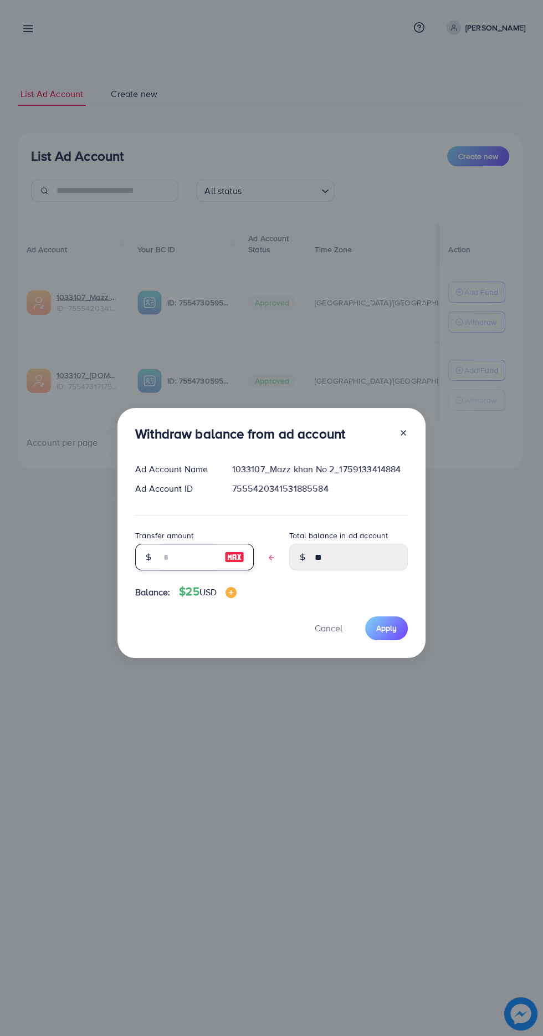
click at [198, 558] on input "text" at bounding box center [188, 557] width 55 height 27
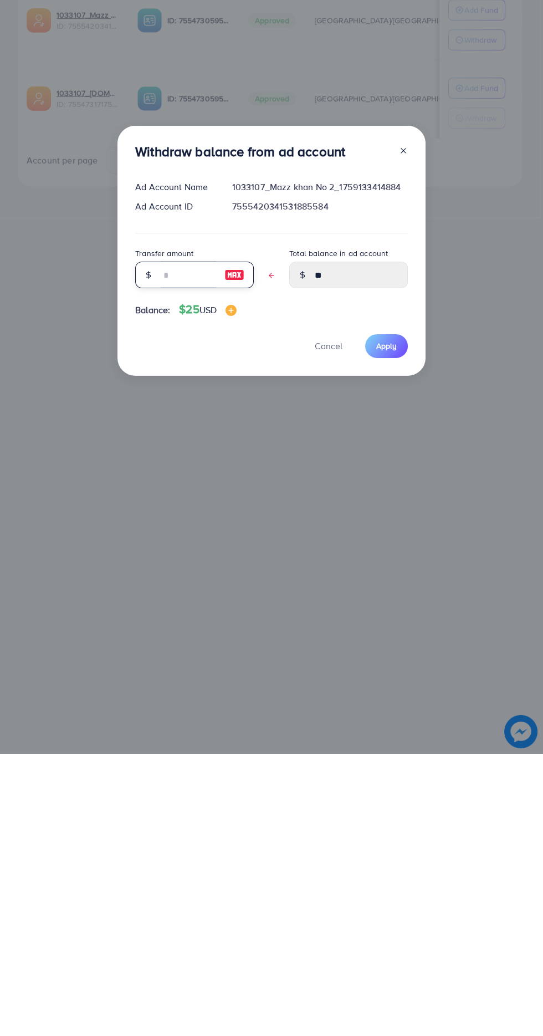
type input "*"
type input "****"
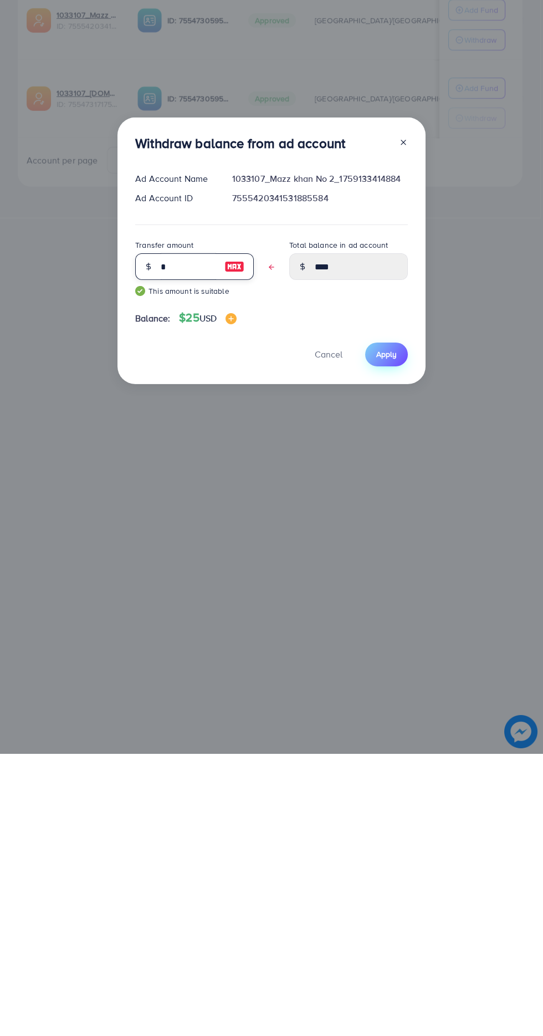
type input "*"
click at [392, 637] on span "Apply" at bounding box center [386, 636] width 21 height 11
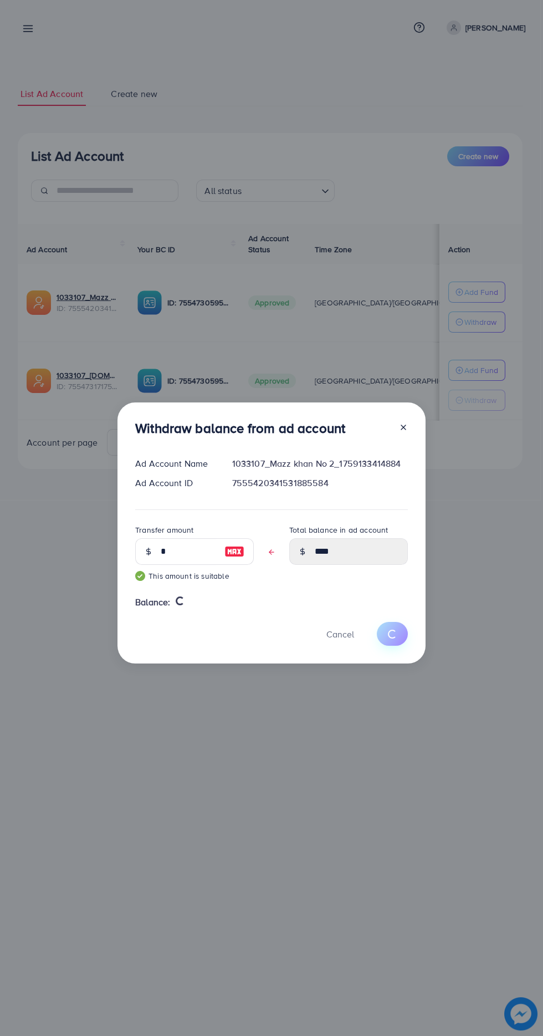
type input "**"
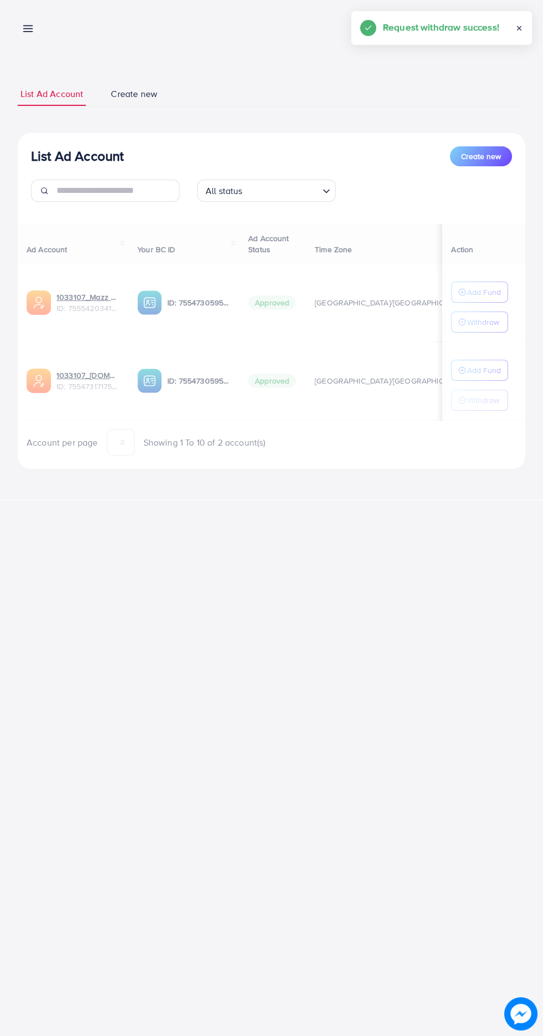
click at [28, 29] on line at bounding box center [28, 29] width 9 height 0
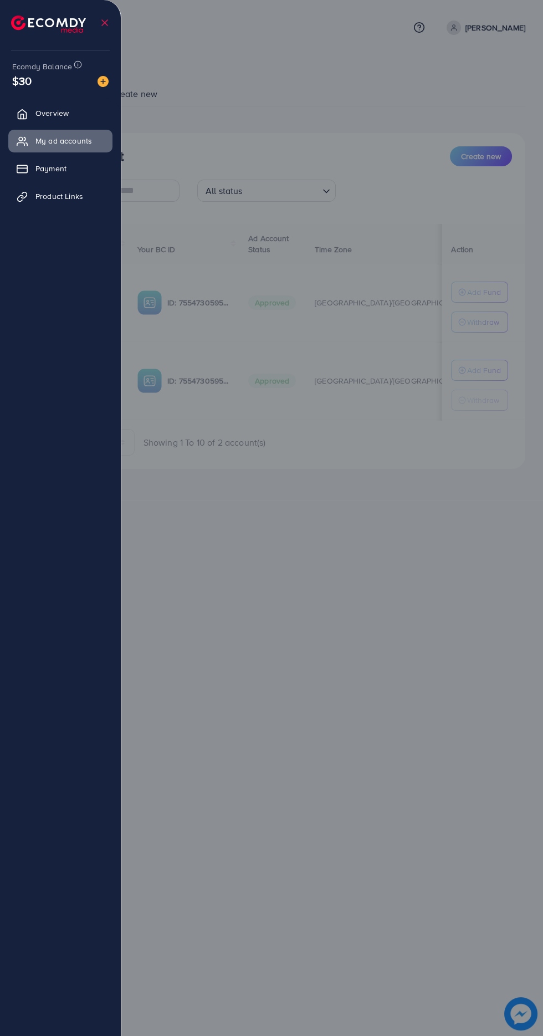
click at [415, 708] on div at bounding box center [271, 621] width 543 height 1243
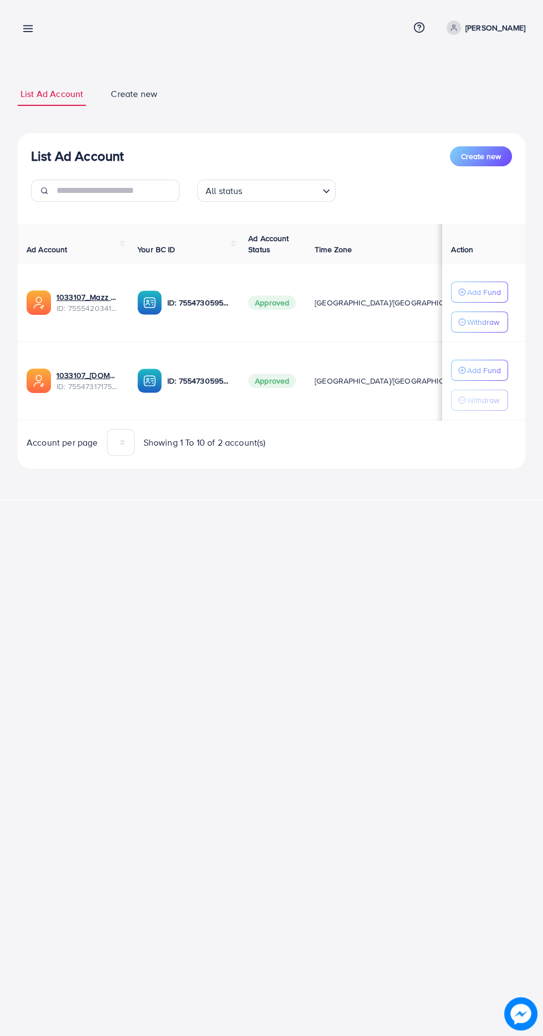
click at [24, 27] on icon at bounding box center [28, 29] width 12 height 12
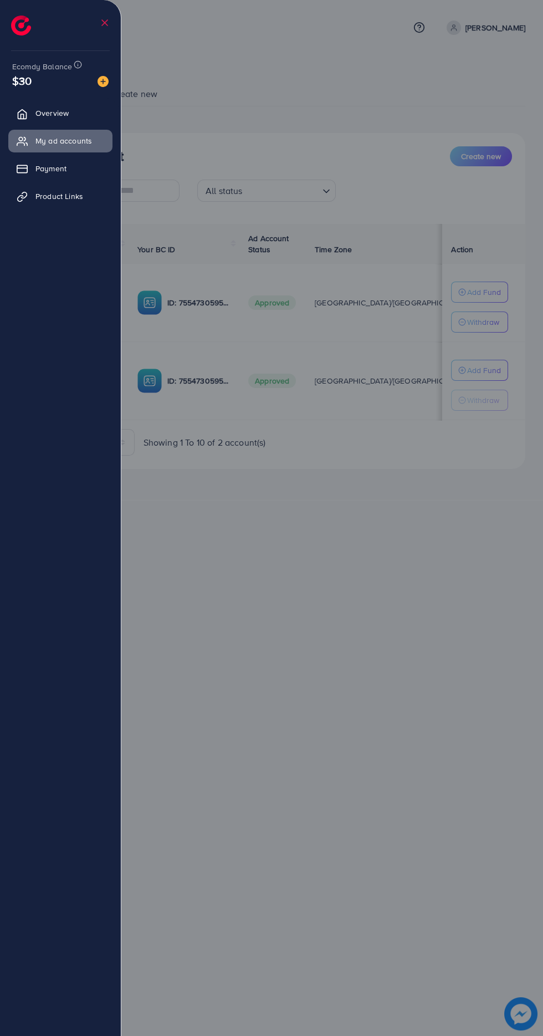
click at [33, 24] on icon at bounding box center [28, 29] width 12 height 12
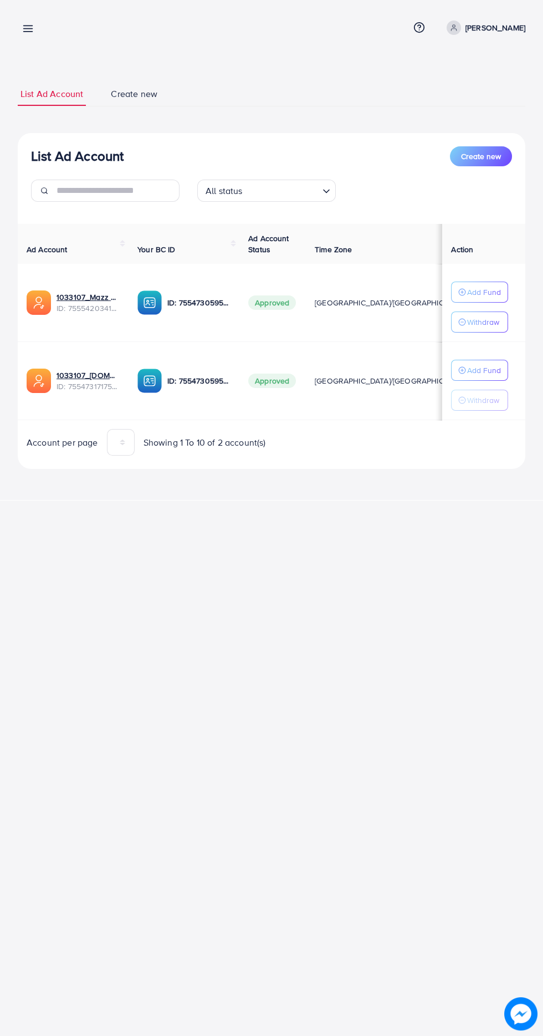
click at [28, 32] on line at bounding box center [28, 32] width 9 height 0
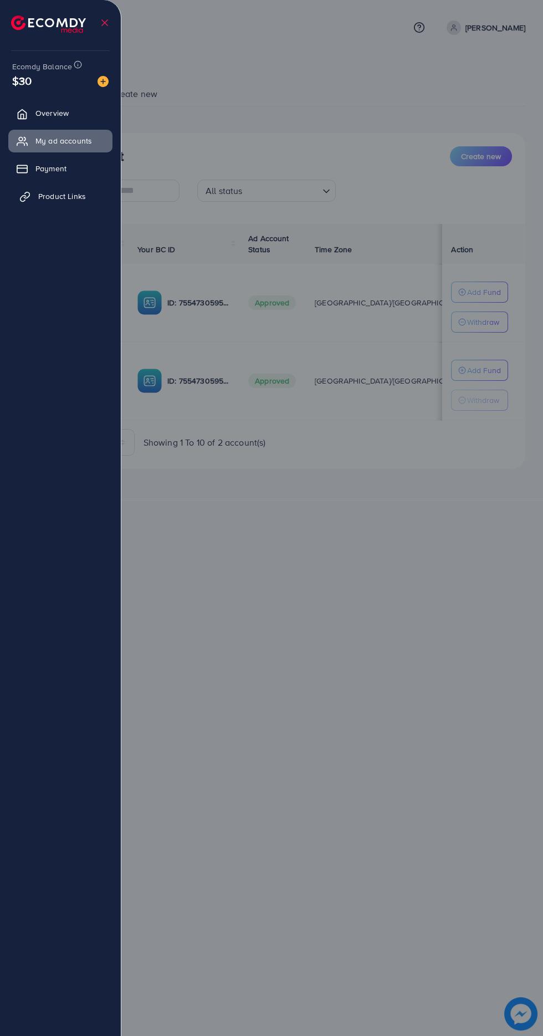
click at [39, 202] on link "Product Links" at bounding box center [60, 196] width 104 height 22
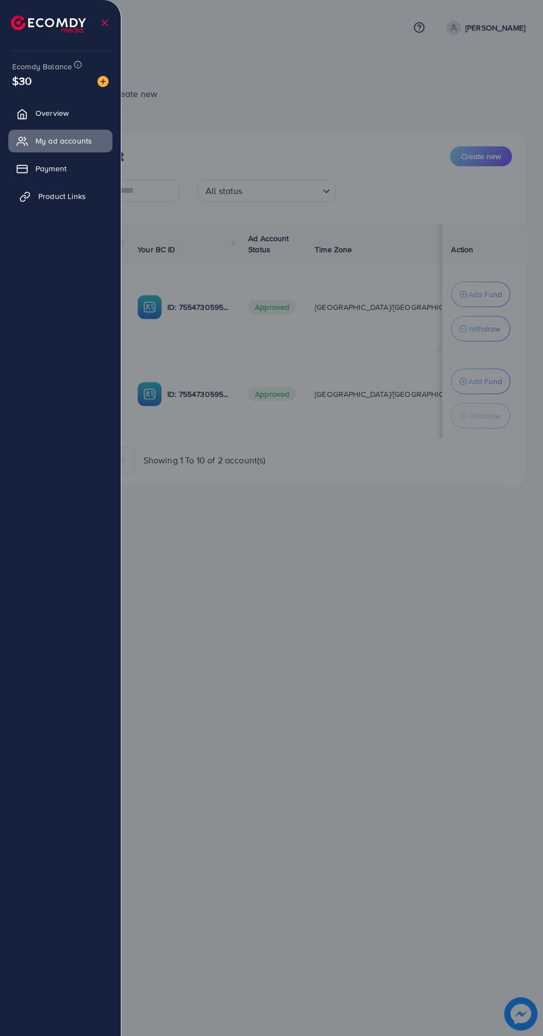
click at [55, 196] on span "Product Links" at bounding box center [62, 196] width 48 height 11
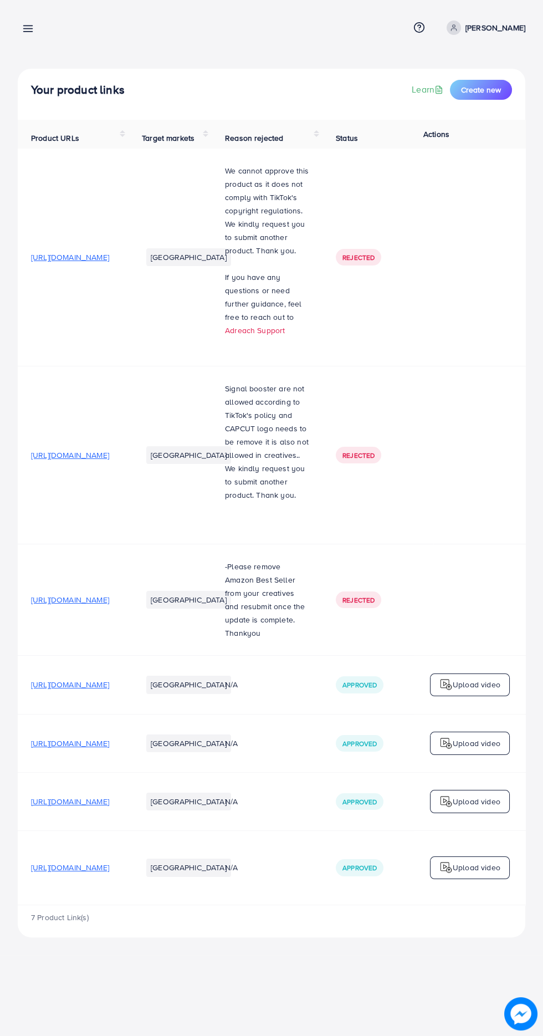
click at [35, 202] on td "[URL][DOMAIN_NAME]" at bounding box center [73, 258] width 111 height 218
click at [86, 866] on span "[URL][DOMAIN_NAME]" at bounding box center [70, 867] width 78 height 11
